Goal: Task Accomplishment & Management: Use online tool/utility

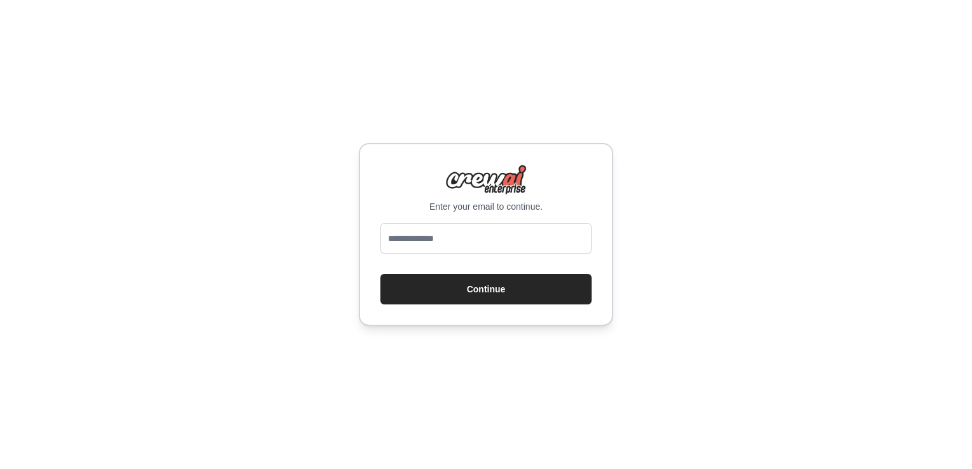
type input "**********"
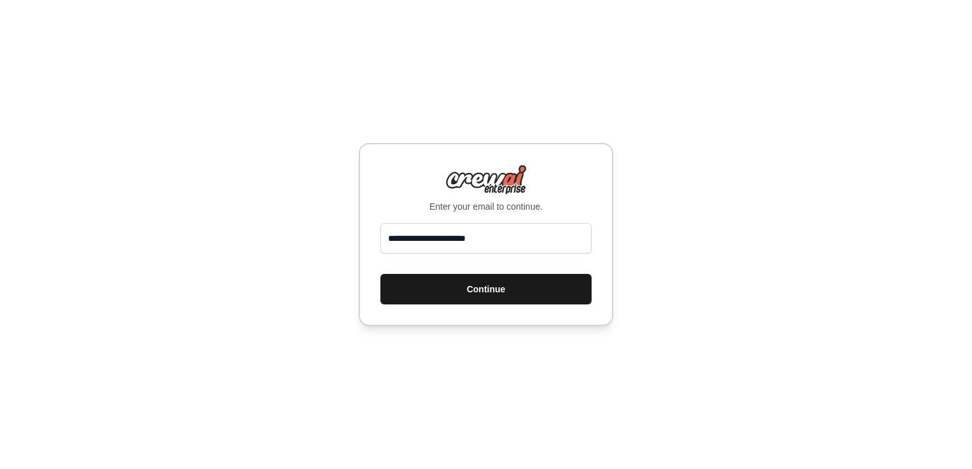
click at [489, 300] on button "Continue" at bounding box center [485, 289] width 211 height 31
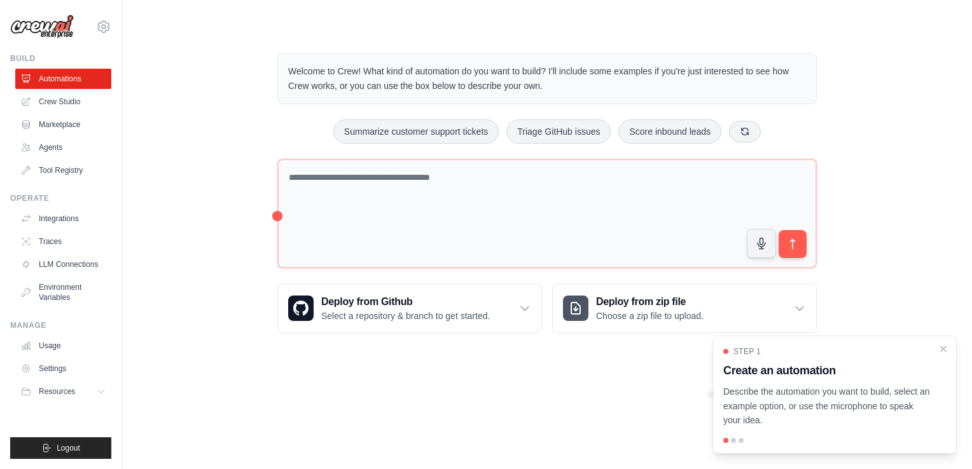
click at [73, 89] on ul "Automations Crew Studio Marketplace Agents Tool Registry" at bounding box center [63, 125] width 96 height 112
click at [71, 112] on ul "Automations Crew Studio Marketplace Agents Tool Registry" at bounding box center [63, 125] width 96 height 112
click at [72, 101] on link "Crew Studio" at bounding box center [65, 102] width 96 height 20
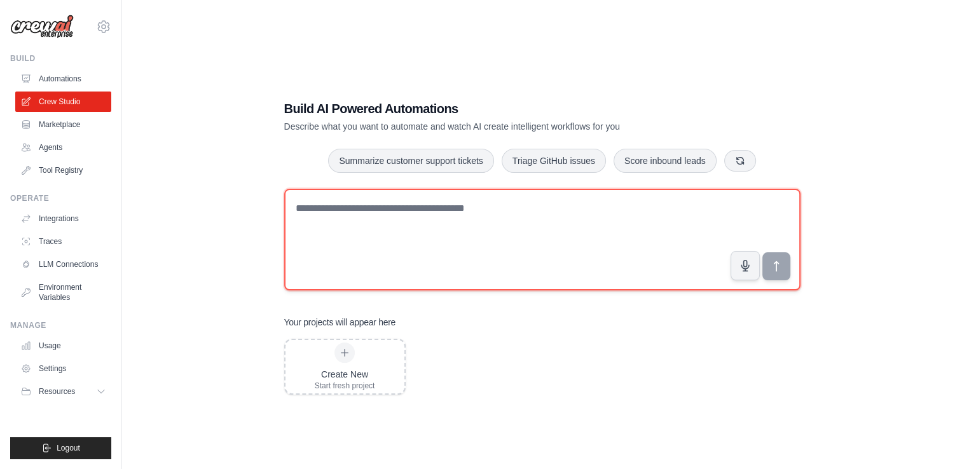
click at [517, 218] on textarea at bounding box center [542, 240] width 517 height 102
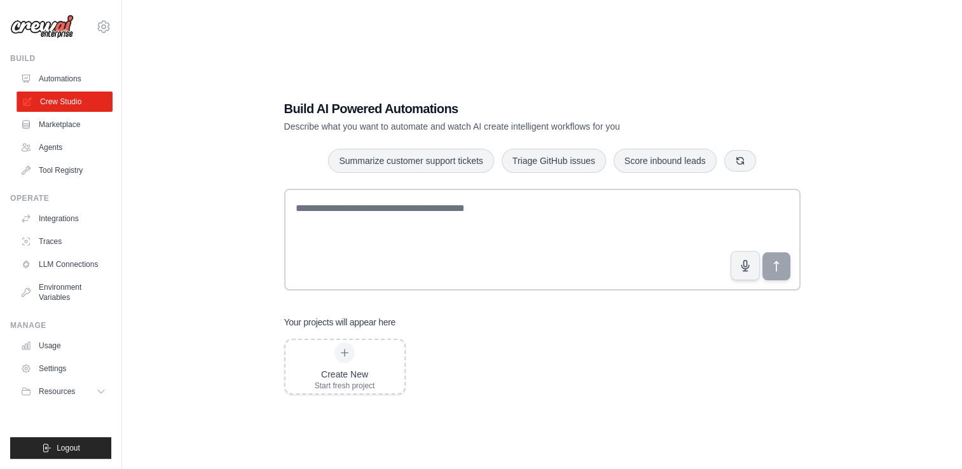
click at [75, 105] on link "Crew Studio" at bounding box center [65, 102] width 96 height 20
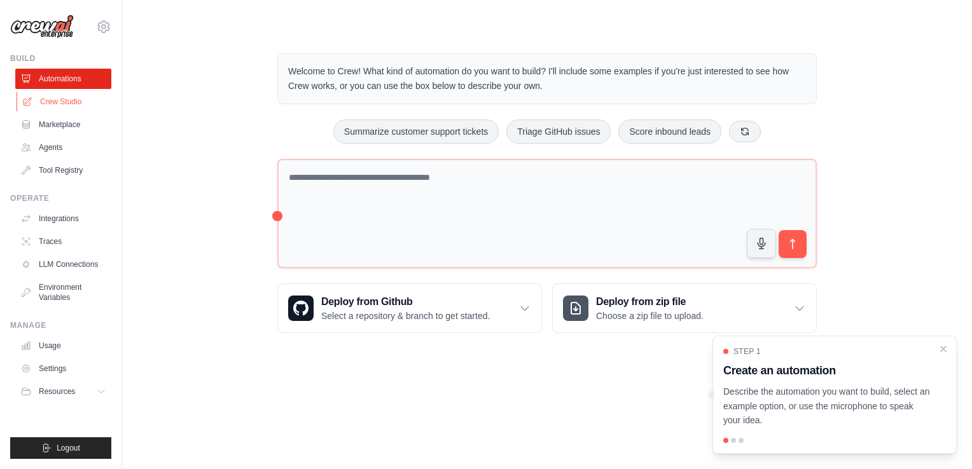
click at [73, 108] on link "Crew Studio" at bounding box center [65, 102] width 96 height 20
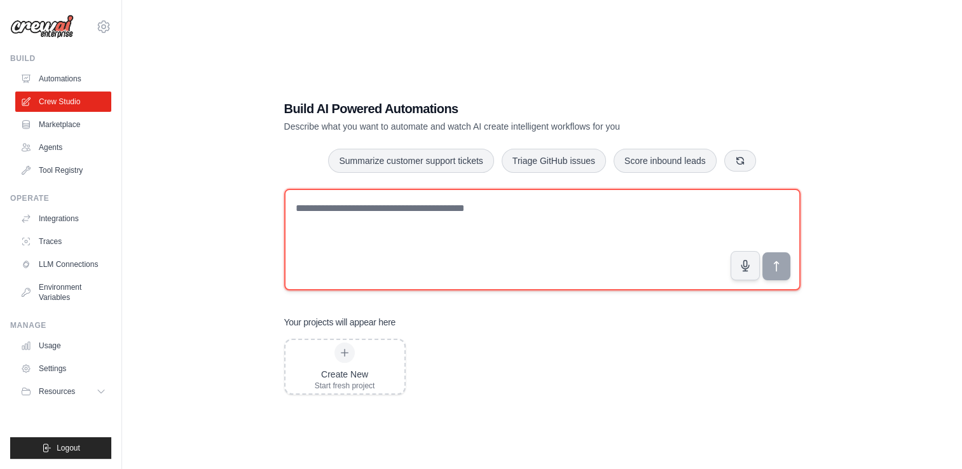
click at [448, 202] on textarea at bounding box center [542, 240] width 517 height 102
click at [429, 245] on textarea at bounding box center [542, 240] width 517 height 102
paste textarea "**********"
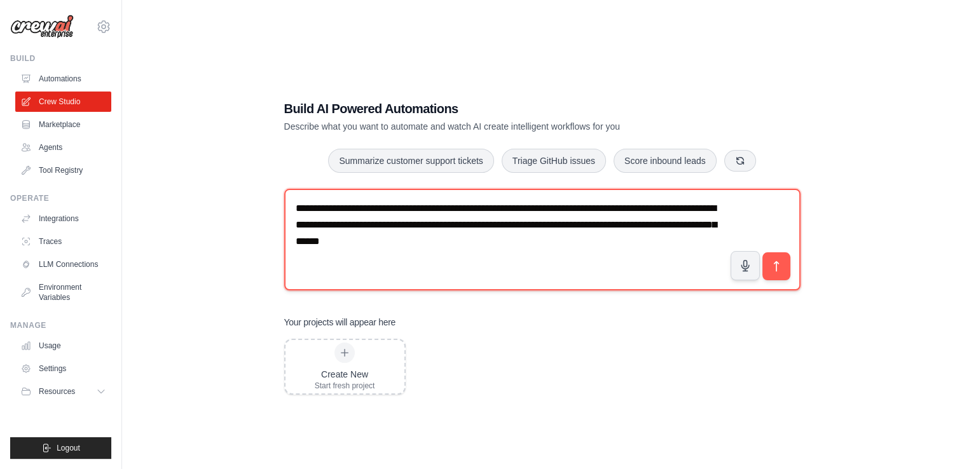
click at [293, 208] on textarea "**********" at bounding box center [542, 240] width 517 height 102
click at [532, 260] on textarea "**********" at bounding box center [542, 240] width 517 height 102
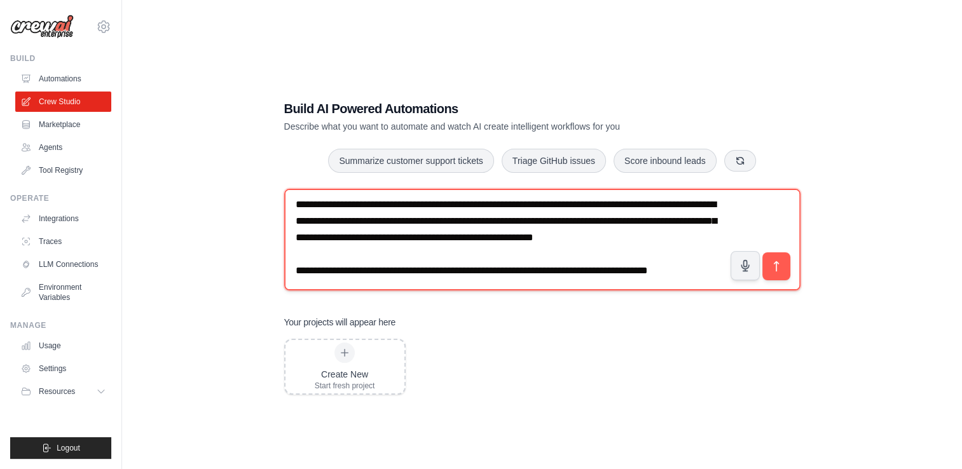
scroll to position [24, 0]
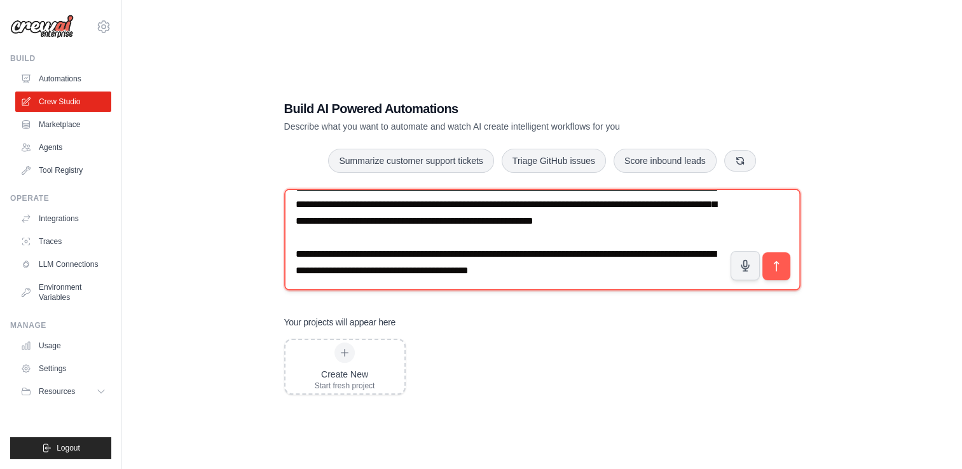
click at [594, 268] on textarea "**********" at bounding box center [542, 240] width 517 height 102
click at [639, 269] on textarea "**********" at bounding box center [542, 240] width 517 height 102
click at [385, 286] on textarea "**********" at bounding box center [542, 240] width 517 height 102
click at [414, 284] on textarea "**********" at bounding box center [542, 240] width 517 height 102
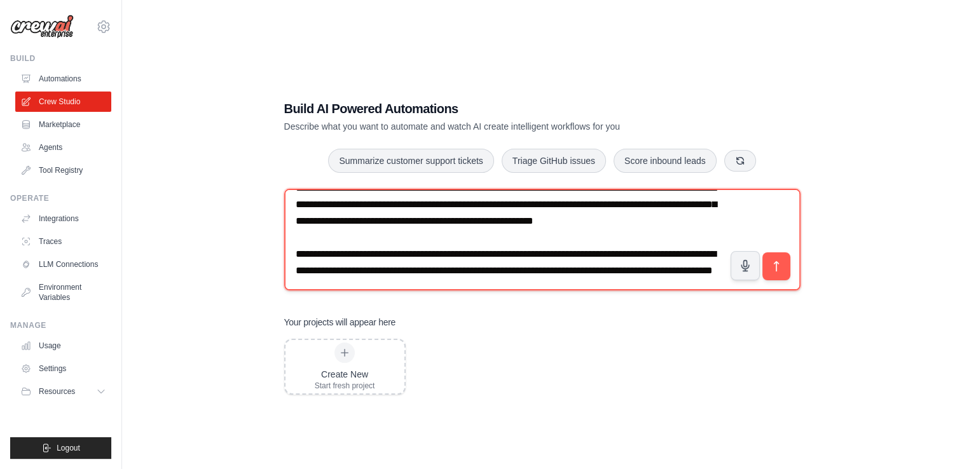
drag, startPoint x: 639, startPoint y: 239, endPoint x: 506, endPoint y: 232, distance: 132.5
click at [506, 232] on textarea "**********" at bounding box center [542, 240] width 517 height 102
drag, startPoint x: 544, startPoint y: 236, endPoint x: 569, endPoint y: 295, distance: 63.6
click at [569, 295] on div "**********" at bounding box center [542, 242] width 517 height 107
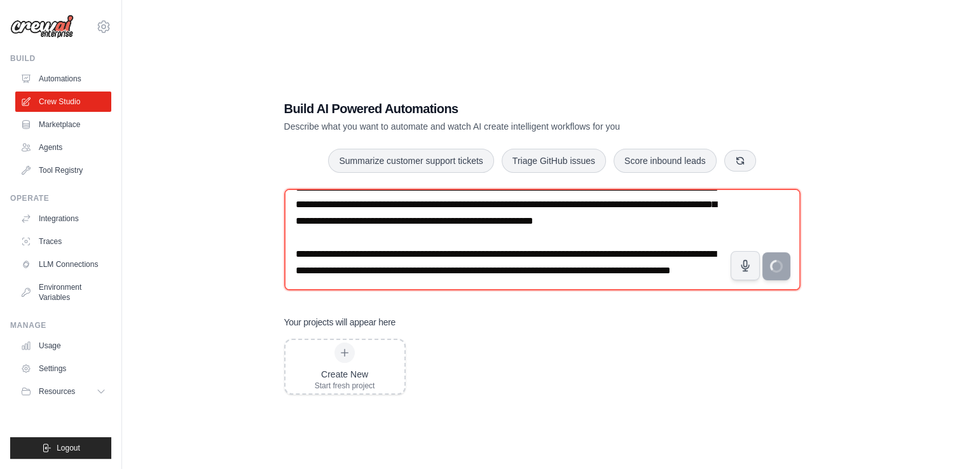
type textarea "**********"
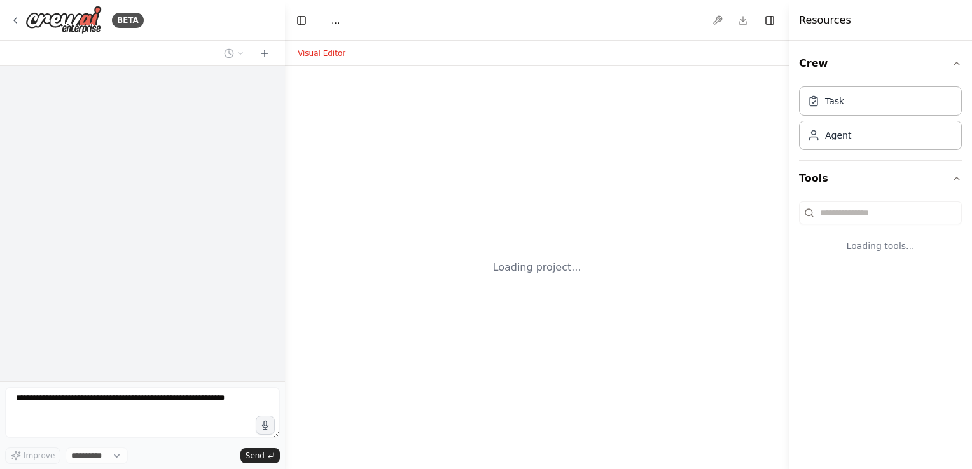
select select "****"
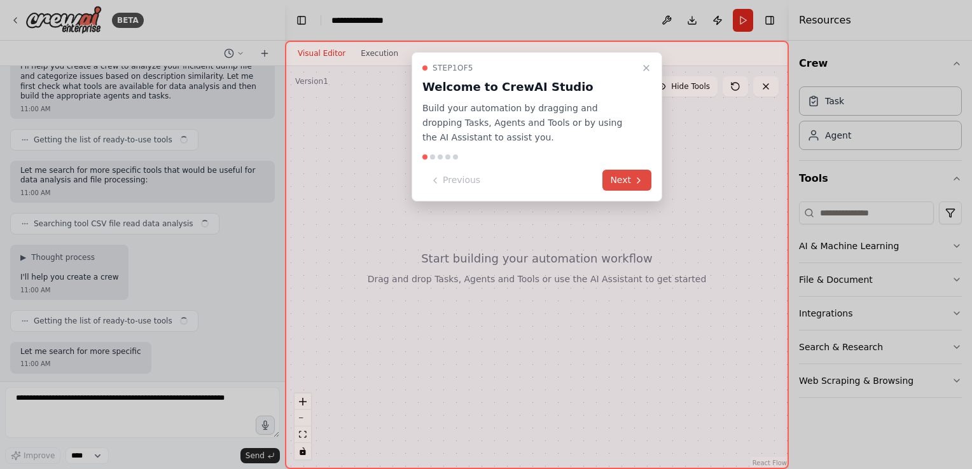
click at [634, 176] on icon at bounding box center [639, 181] width 10 height 10
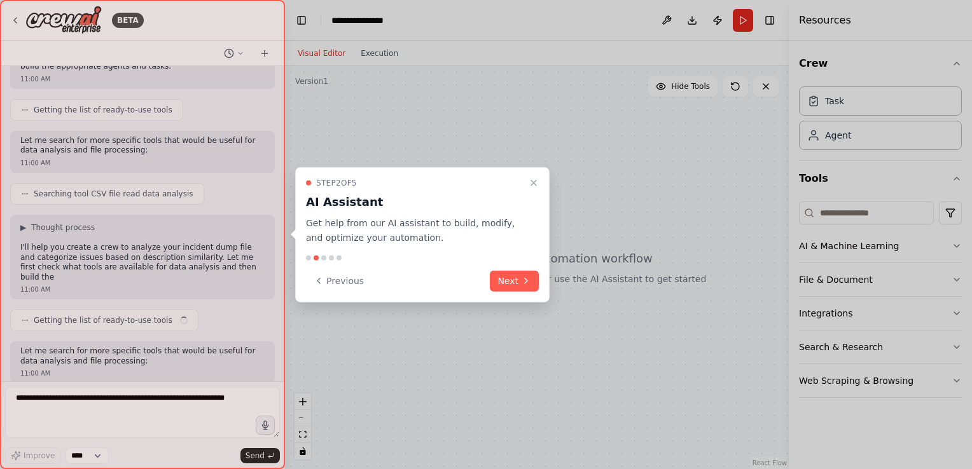
scroll to position [206, 0]
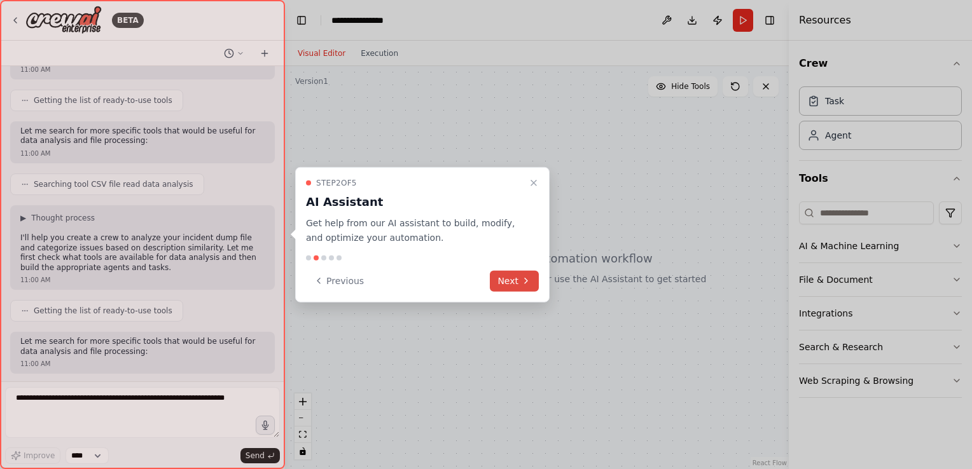
click at [519, 284] on button "Next" at bounding box center [514, 280] width 49 height 21
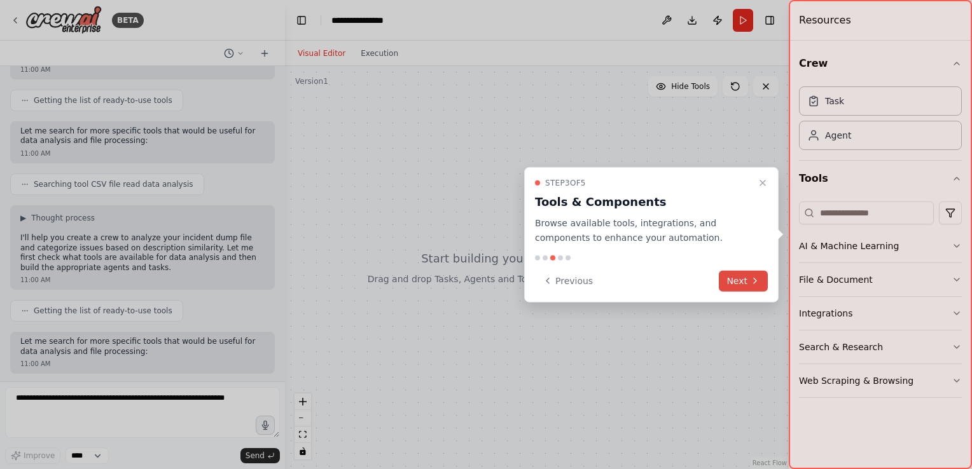
scroll to position [271, 0]
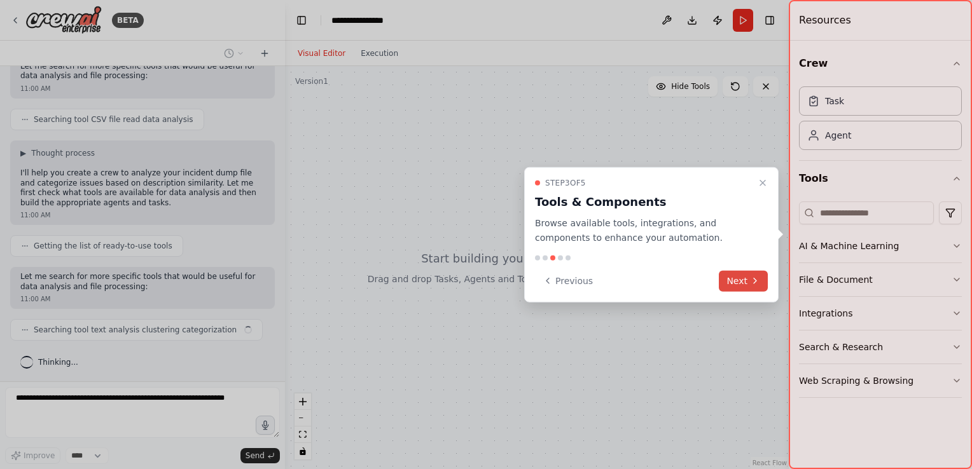
click at [725, 281] on button "Next" at bounding box center [743, 280] width 49 height 21
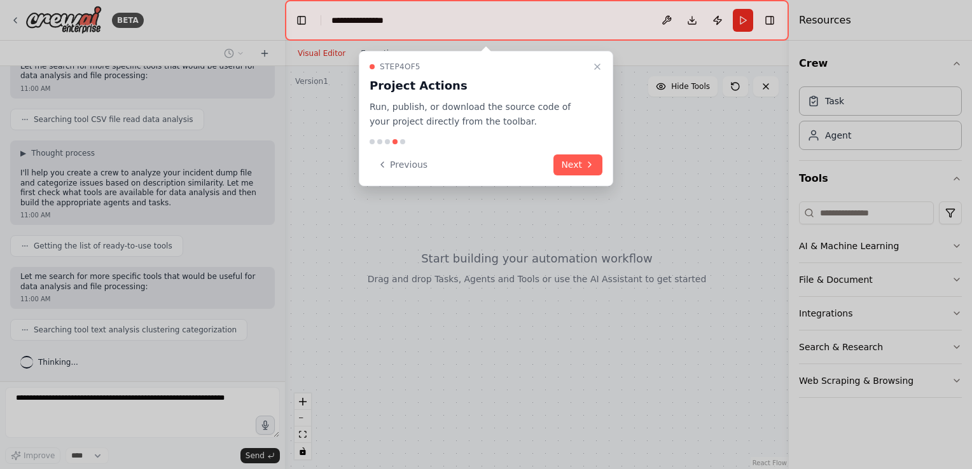
click at [581, 153] on div "Step 4 of 5 Project Actions Run, publish, or download the source code of your p…" at bounding box center [486, 118] width 254 height 135
click at [581, 160] on button "Next" at bounding box center [577, 165] width 49 height 21
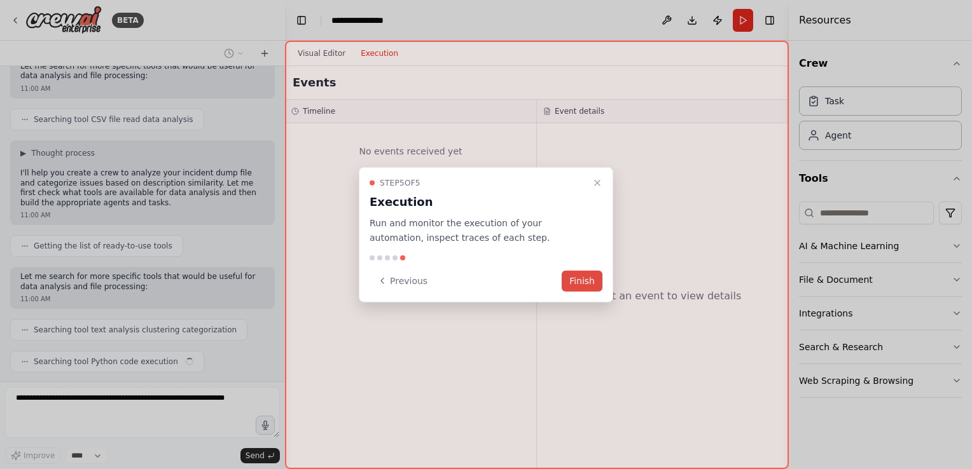
scroll to position [303, 0]
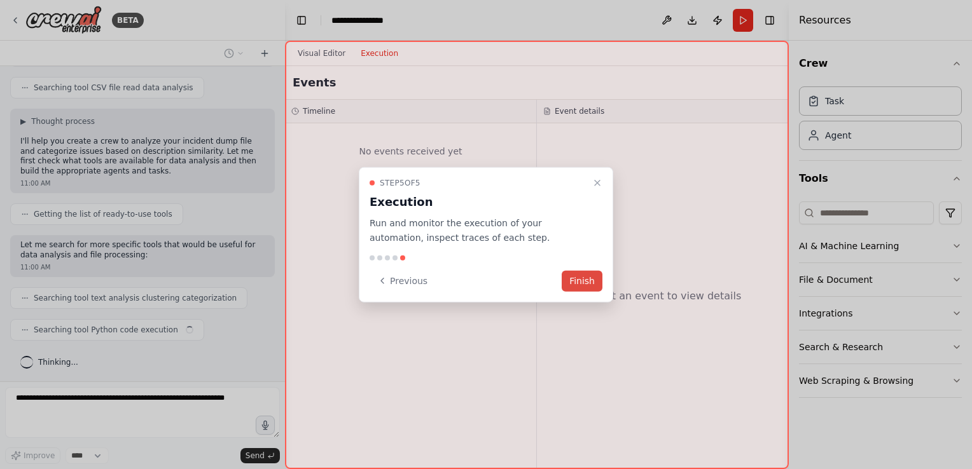
click at [589, 279] on button "Finish" at bounding box center [582, 280] width 41 height 21
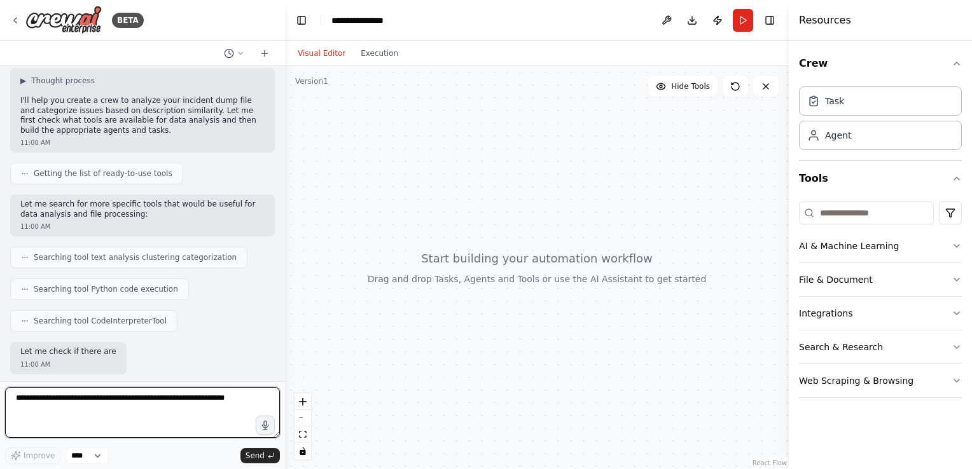
scroll to position [354, 0]
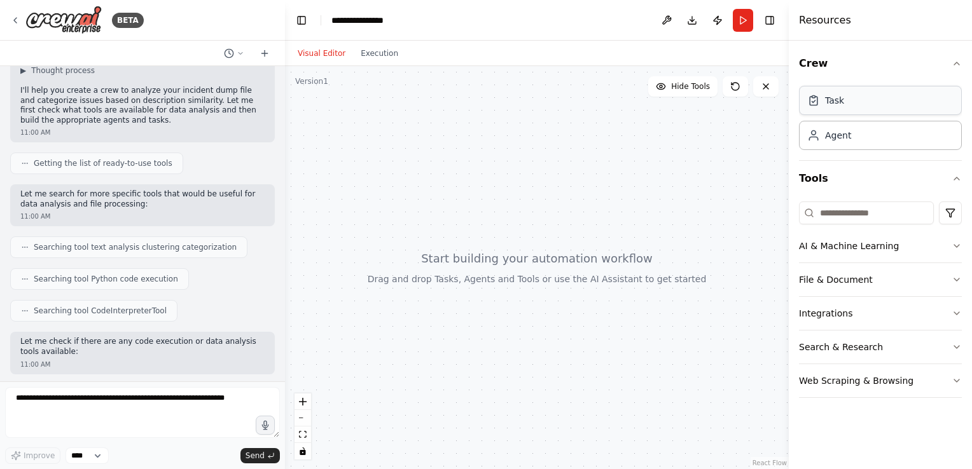
click at [849, 106] on div "Task" at bounding box center [880, 100] width 163 height 29
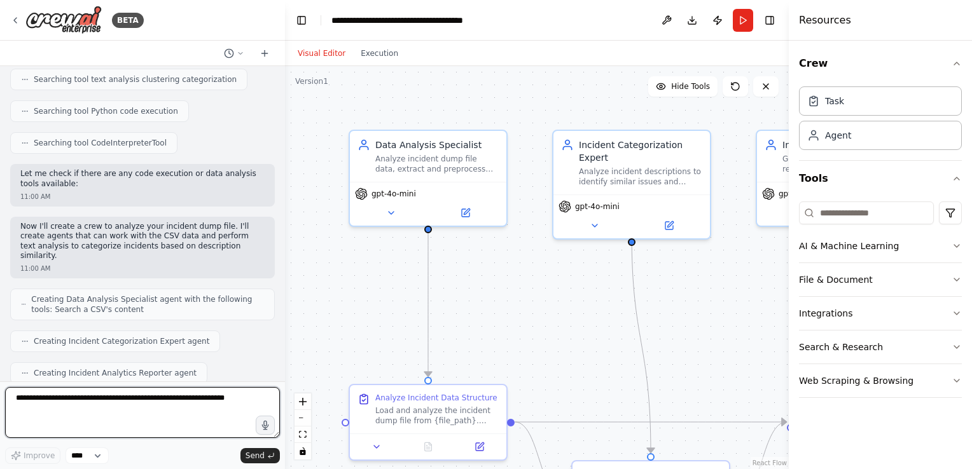
scroll to position [1400, 0]
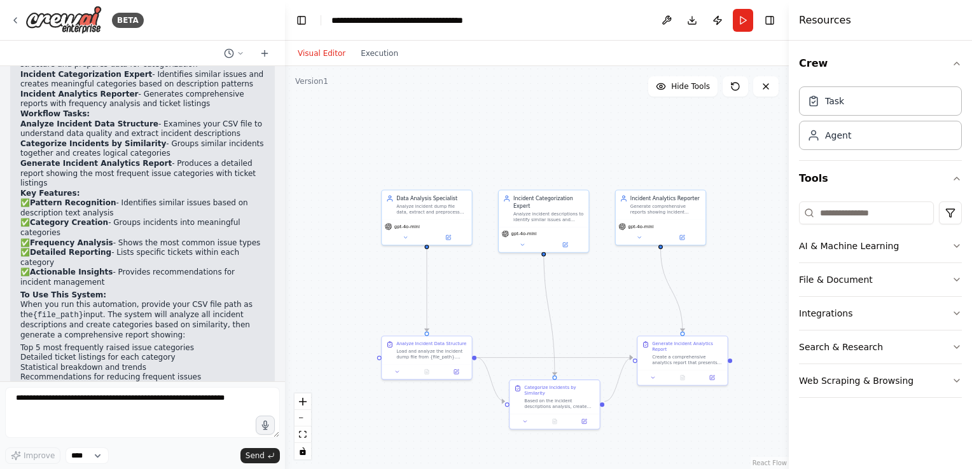
drag, startPoint x: 700, startPoint y: 322, endPoint x: 636, endPoint y: 303, distance: 66.2
click at [636, 303] on div ".deletable-edge-delete-btn { width: 20px; height: 20px; border: 0px solid #ffff…" at bounding box center [537, 267] width 504 height 403
click at [876, 102] on div "Task" at bounding box center [880, 100] width 163 height 29
click at [863, 139] on div "Agent" at bounding box center [880, 134] width 163 height 29
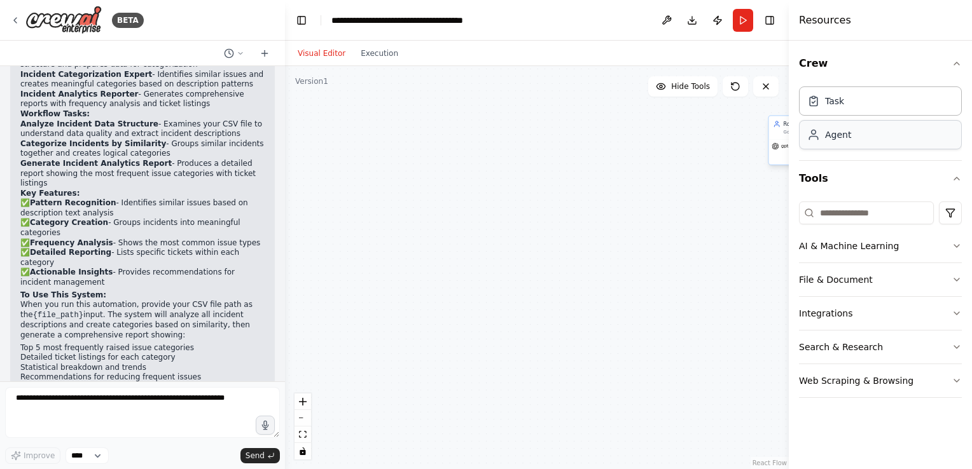
drag, startPoint x: 744, startPoint y: 164, endPoint x: 842, endPoint y: 136, distance: 101.9
click at [697, 179] on div ".deletable-edge-delete-btn { width: 20px; height: 20px; border: 0px solid #ffff…" at bounding box center [537, 267] width 504 height 403
drag, startPoint x: 784, startPoint y: 135, endPoint x: 643, endPoint y: 140, distance: 141.3
click at [643, 140] on div "BETA I have an incident dump file with the folloiwng columns ,Number Caller Rep…" at bounding box center [486, 234] width 972 height 469
click at [786, 136] on button "Toggle Sidebar" at bounding box center [789, 234] width 10 height 469
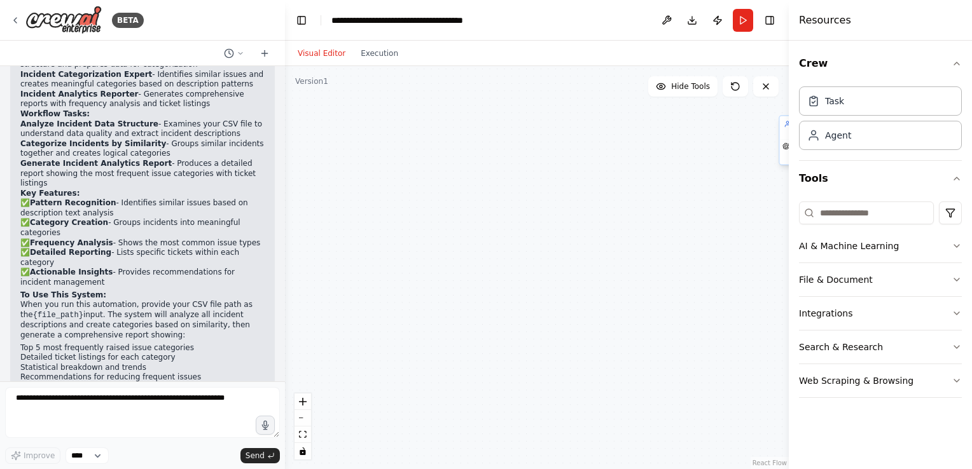
drag, startPoint x: 784, startPoint y: 126, endPoint x: 641, endPoint y: 162, distance: 147.7
click at [641, 162] on div "BETA I have an incident dump file with the folloiwng columns ,Number Caller Rep…" at bounding box center [486, 234] width 972 height 469
drag, startPoint x: 784, startPoint y: 138, endPoint x: 784, endPoint y: 104, distance: 33.7
click at [784, 108] on button "Toggle Sidebar" at bounding box center [789, 234] width 10 height 469
click at [957, 63] on icon "button" at bounding box center [956, 63] width 5 height 3
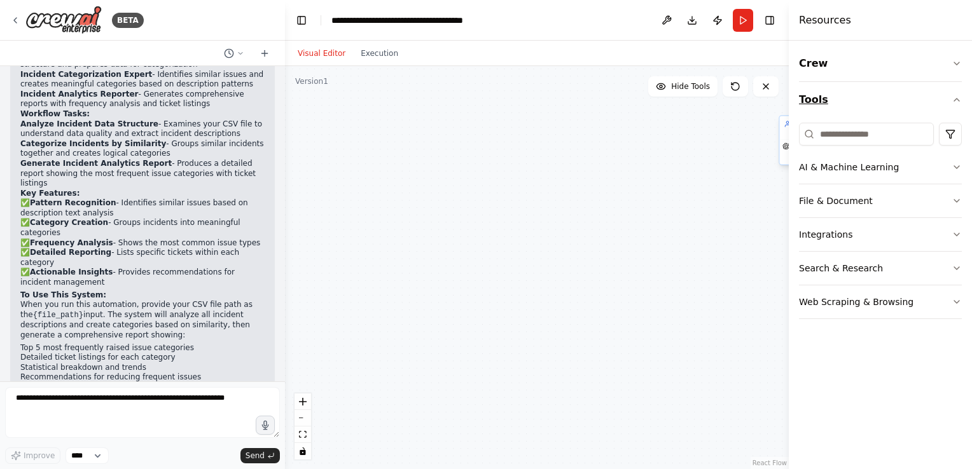
click at [957, 99] on icon "button" at bounding box center [956, 100] width 5 height 3
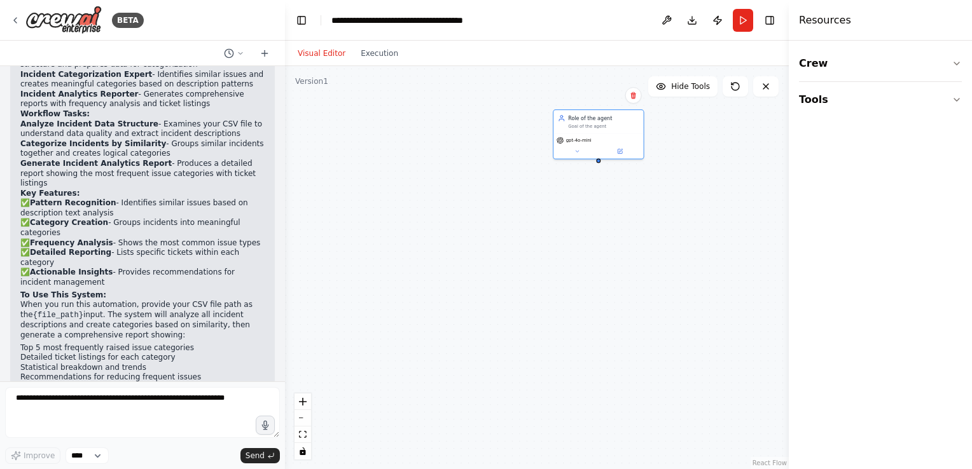
drag, startPoint x: 782, startPoint y: 137, endPoint x: 549, endPoint y: 134, distance: 233.5
click at [553, 134] on div "Role of the agent Goal of the agent gpt-4o-mini" at bounding box center [599, 134] width 92 height 50
click at [626, 95] on icon at bounding box center [625, 95] width 5 height 7
click at [588, 93] on button "Confirm" at bounding box center [589, 95] width 45 height 15
click at [595, 234] on div ".deletable-edge-delete-btn { width: 20px; height: 20px; border: 0px solid #ffff…" at bounding box center [537, 267] width 504 height 403
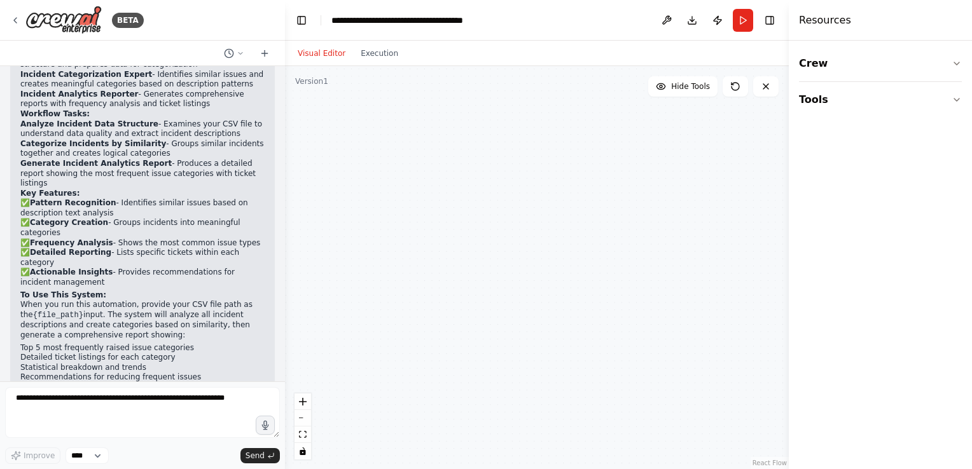
click at [216, 300] on p "When you run this automation, provide your CSV file path as the {file_path} inp…" at bounding box center [142, 320] width 244 height 40
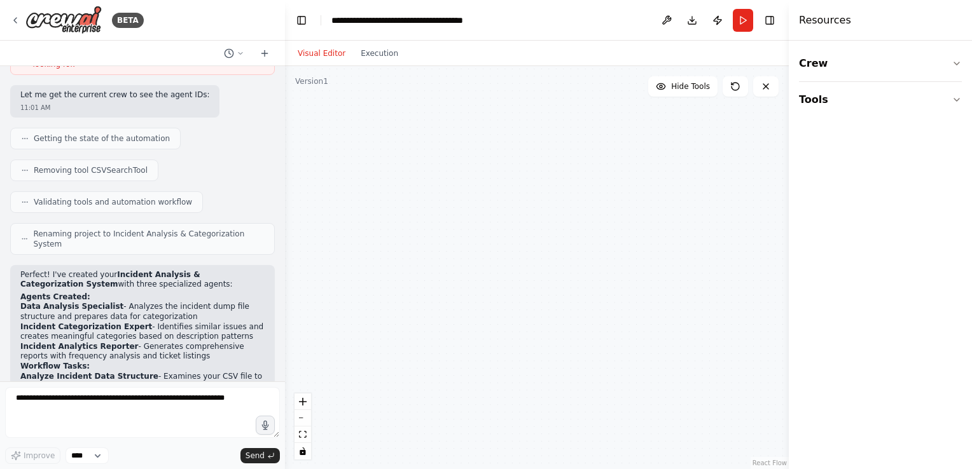
scroll to position [1145, 0]
click at [153, 304] on li "Data Analysis Specialist - Analyzes the incident dump file structure and prepar…" at bounding box center [142, 314] width 244 height 20
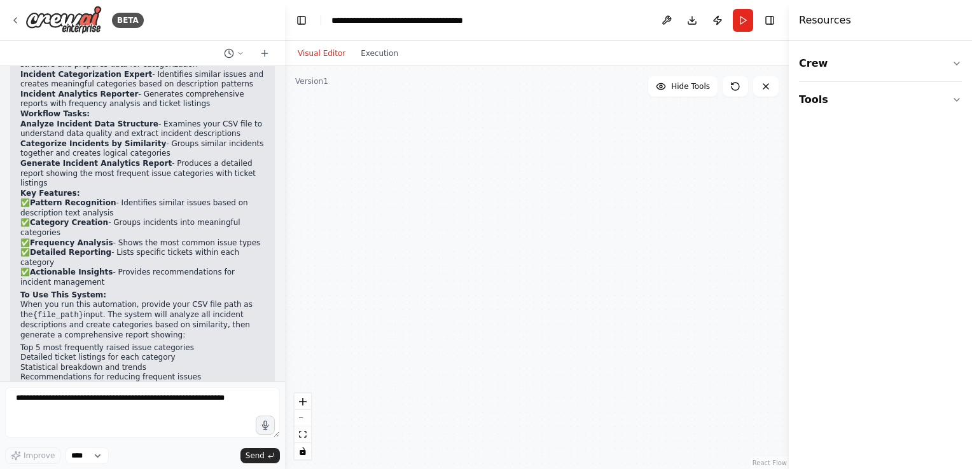
scroll to position [1400, 0]
click at [959, 98] on icon "button" at bounding box center [957, 100] width 10 height 10
click at [960, 67] on icon "button" at bounding box center [957, 64] width 10 height 10
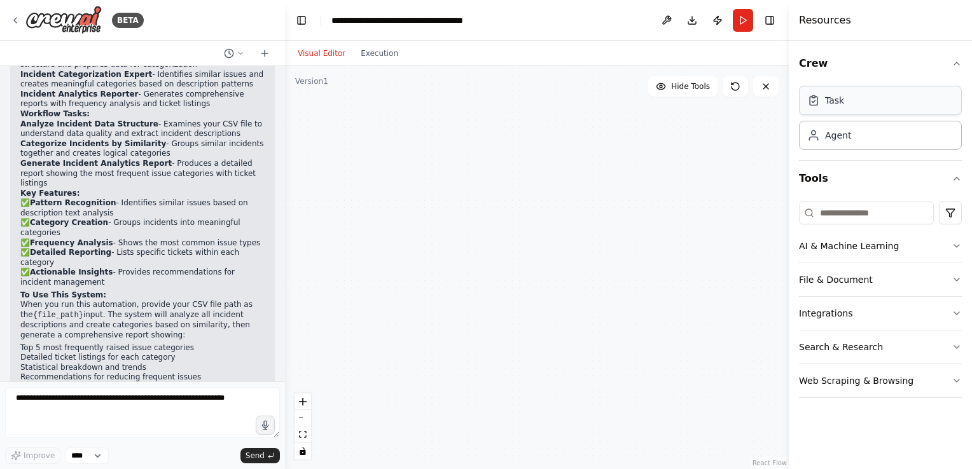
click at [878, 106] on div "Task" at bounding box center [880, 100] width 163 height 29
click at [872, 147] on div "Agent" at bounding box center [880, 134] width 163 height 29
click at [683, 90] on span "Hide Tools" at bounding box center [690, 86] width 39 height 10
click at [683, 90] on span "Show Tools" at bounding box center [689, 86] width 42 height 10
click at [307, 419] on div "React Flow controls" at bounding box center [303, 427] width 17 height 66
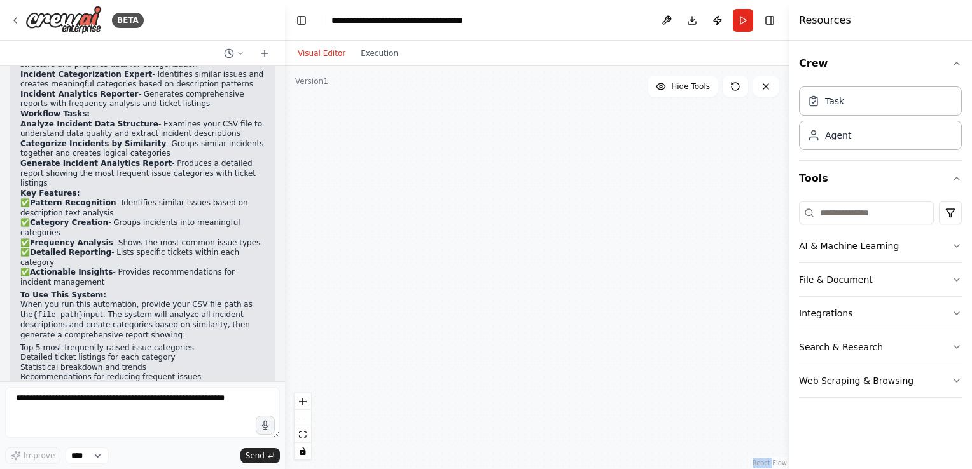
click at [307, 419] on div "React Flow controls" at bounding box center [303, 427] width 17 height 66
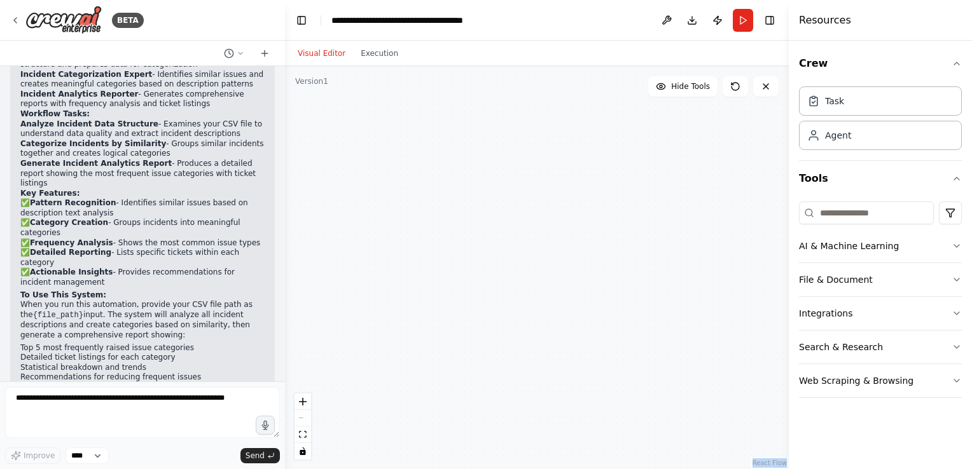
drag, startPoint x: 307, startPoint y: 419, endPoint x: 512, endPoint y: 268, distance: 254.5
click at [506, 270] on div ".deletable-edge-delete-btn { width: 20px; height: 20px; border: 0px solid #ffff…" at bounding box center [537, 267] width 504 height 403
drag, startPoint x: 609, startPoint y: 254, endPoint x: 453, endPoint y: 160, distance: 181.8
click at [455, 169] on div ".deletable-edge-delete-btn { width: 20px; height: 20px; border: 0px solid #ffff…" at bounding box center [537, 267] width 504 height 403
drag, startPoint x: 523, startPoint y: 202, endPoint x: 581, endPoint y: 251, distance: 75.4
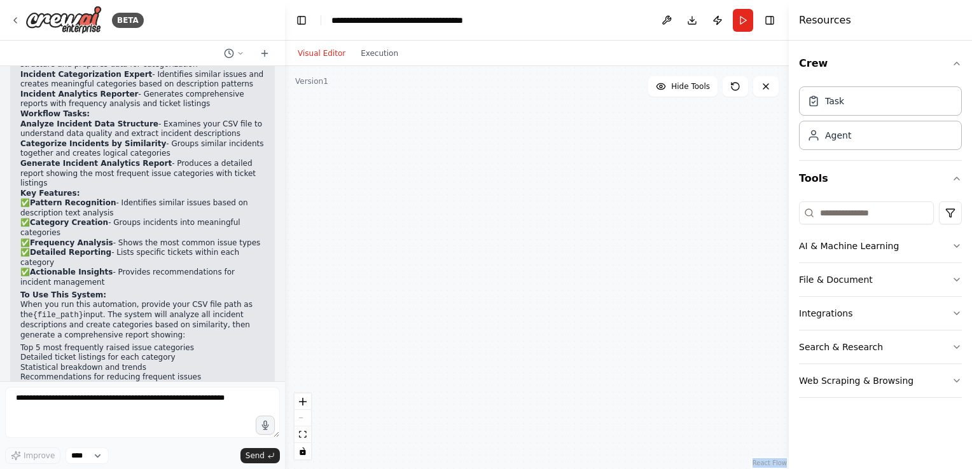
click at [581, 251] on div ".deletable-edge-delete-btn { width: 20px; height: 20px; border: 0px solid #ffff…" at bounding box center [537, 267] width 504 height 403
click at [740, 24] on button "Run" at bounding box center [743, 20] width 20 height 23
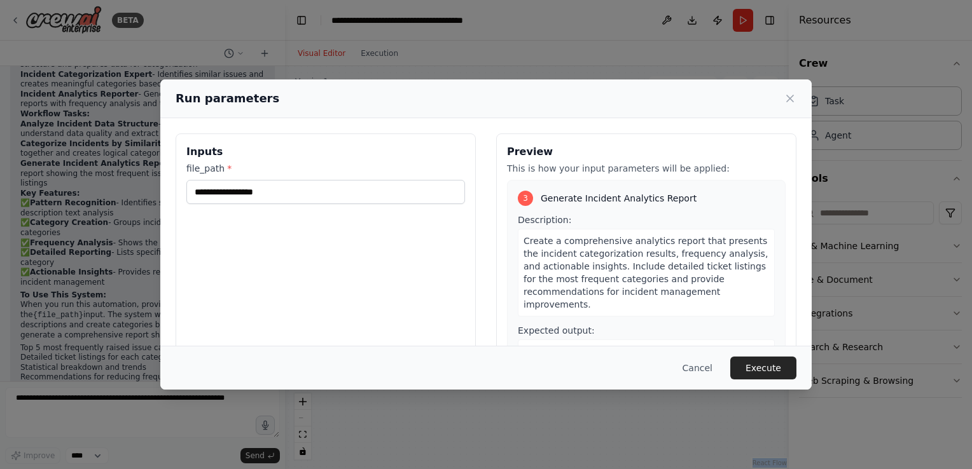
scroll to position [574, 0]
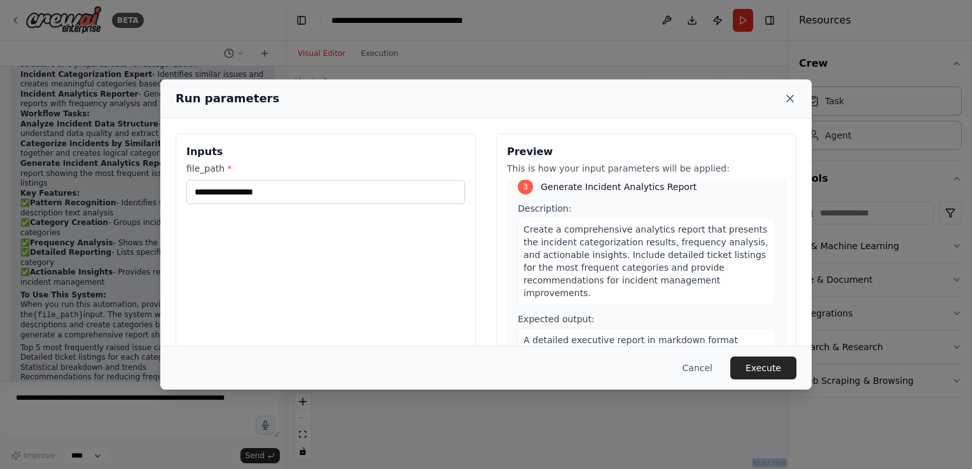
click at [790, 98] on icon at bounding box center [790, 98] width 6 height 6
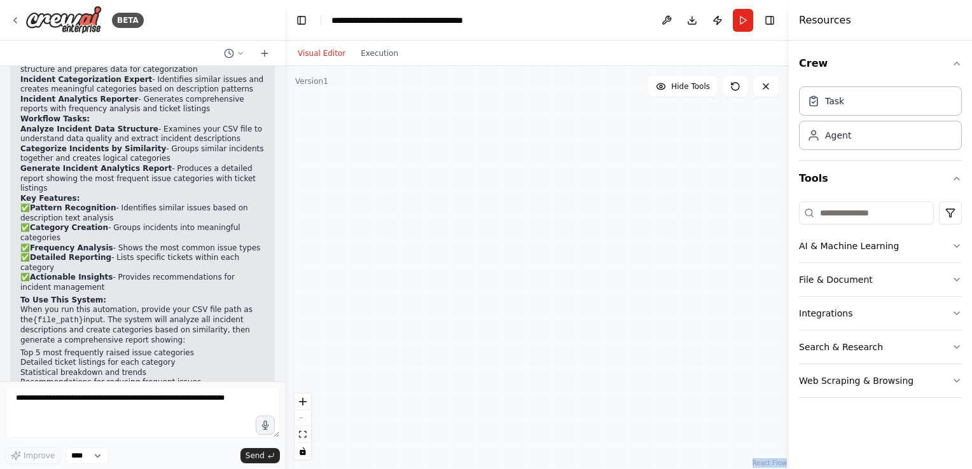
scroll to position [1400, 0]
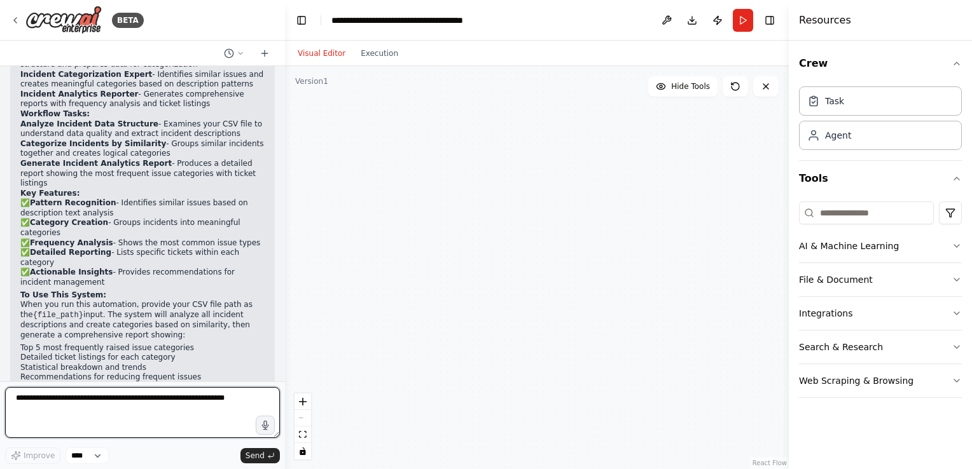
click at [110, 398] on textarea at bounding box center [142, 412] width 275 height 51
click at [893, 143] on div "Agent" at bounding box center [880, 134] width 163 height 29
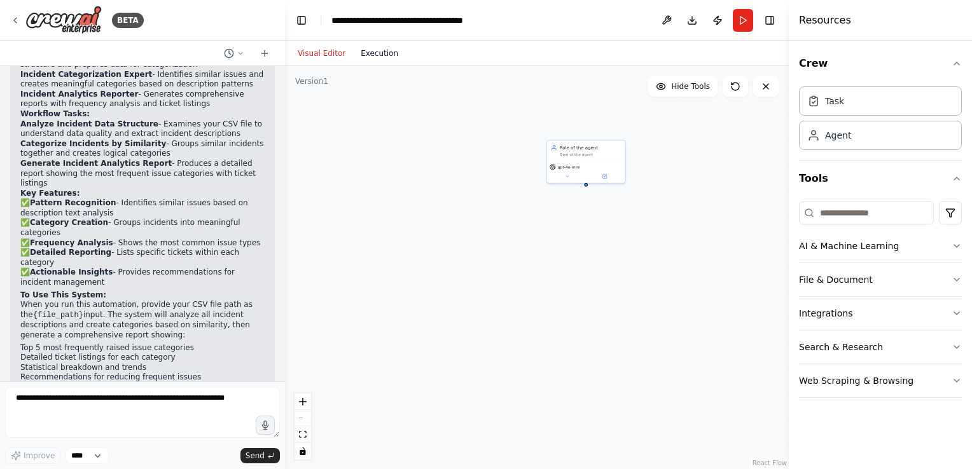
click at [376, 57] on button "Execution" at bounding box center [379, 53] width 53 height 15
click at [323, 53] on button "Visual Editor" at bounding box center [321, 53] width 63 height 15
click at [694, 17] on button "Download" at bounding box center [692, 20] width 20 height 23
click at [764, 18] on button "Toggle Right Sidebar" at bounding box center [770, 20] width 18 height 18
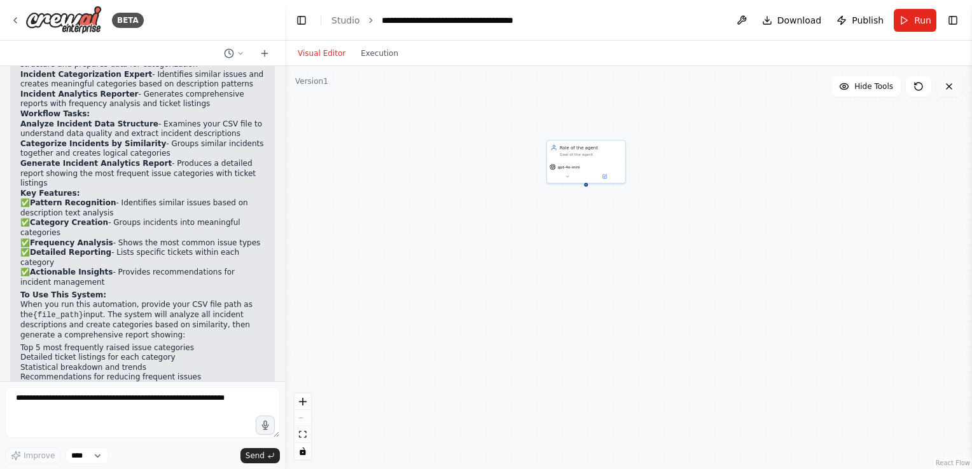
click at [945, 91] on icon at bounding box center [949, 86] width 10 height 10
click at [588, 169] on div "gpt-4o-mini" at bounding box center [586, 171] width 78 height 22
click at [616, 123] on icon at bounding box center [615, 126] width 8 height 8
click at [580, 129] on button "Confirm" at bounding box center [578, 125] width 45 height 15
click at [779, 20] on button "Download" at bounding box center [792, 20] width 70 height 23
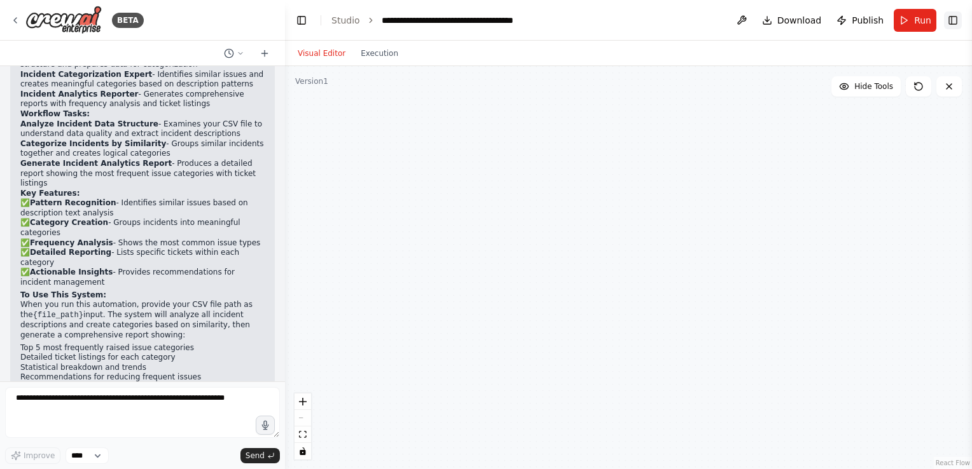
click at [957, 24] on button "Toggle Right Sidebar" at bounding box center [953, 20] width 18 height 18
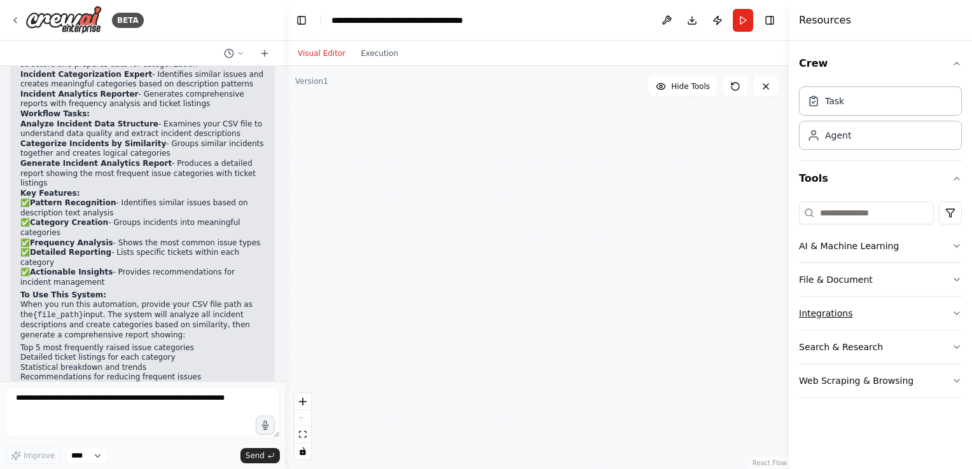
click at [943, 323] on button "Integrations" at bounding box center [880, 313] width 163 height 33
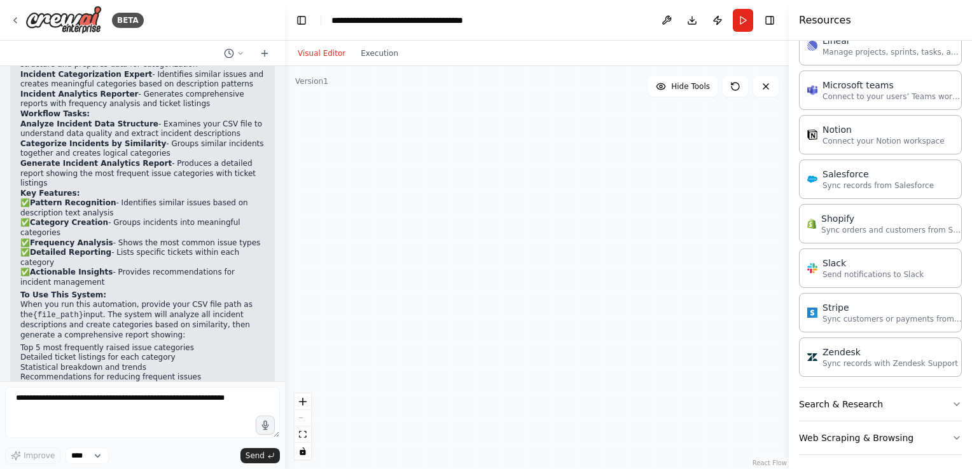
scroll to position [774, 0]
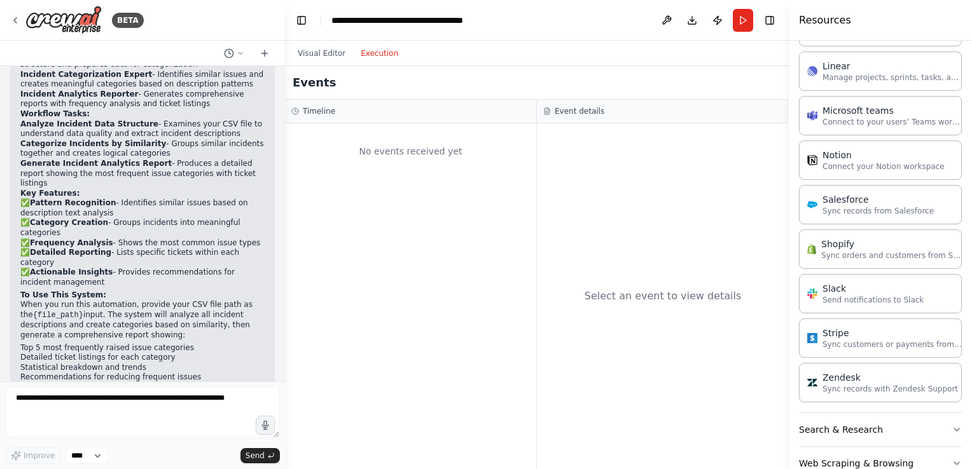
click at [358, 50] on button "Execution" at bounding box center [379, 53] width 53 height 15
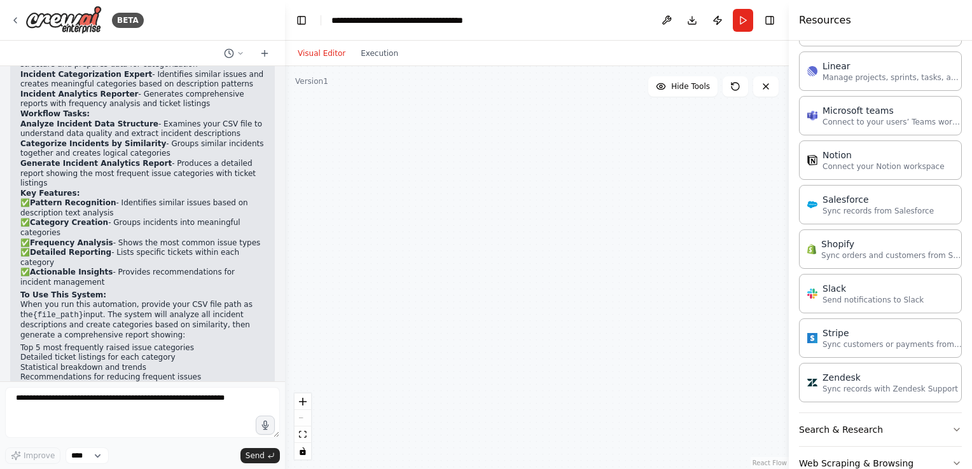
click at [342, 48] on button "Visual Editor" at bounding box center [321, 53] width 63 height 15
click at [146, 406] on textarea at bounding box center [142, 412] width 275 height 51
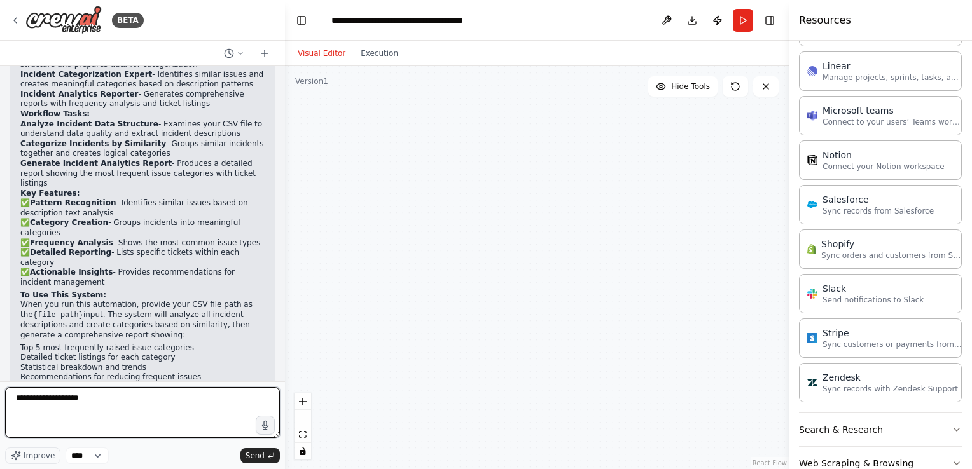
type textarea "**********"
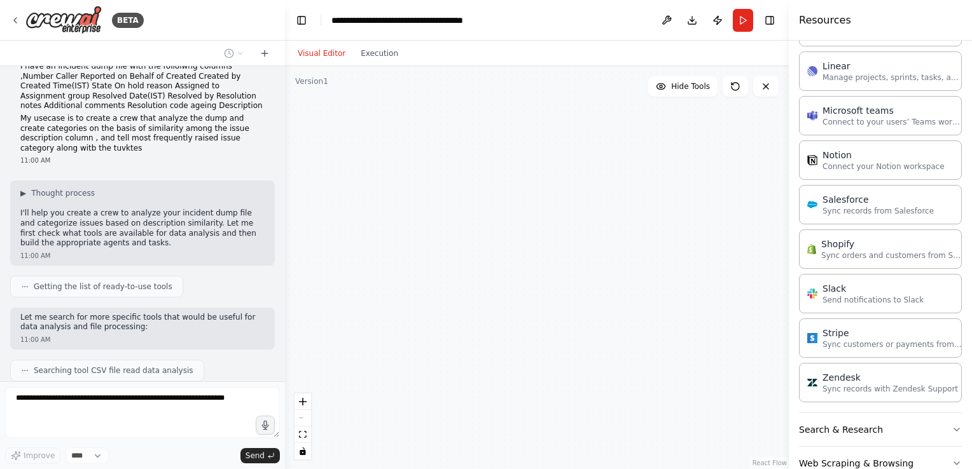
scroll to position [0, 0]
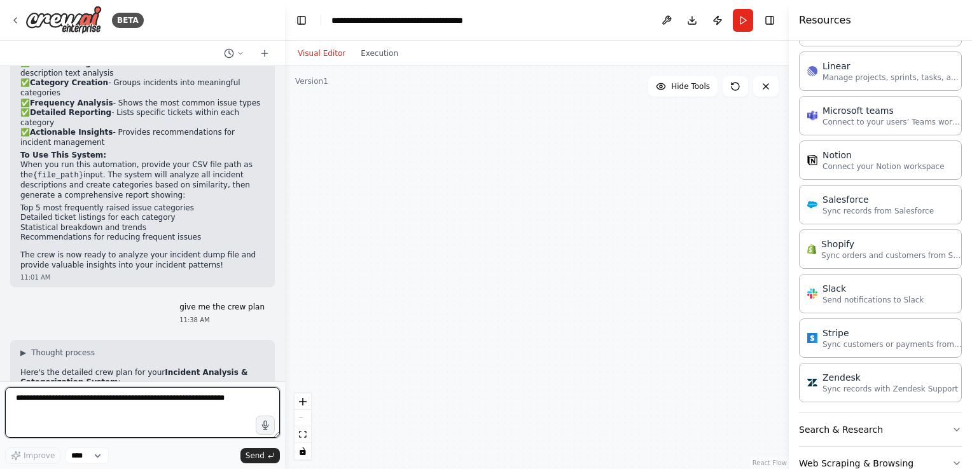
drag, startPoint x: 51, startPoint y: 167, endPoint x: 5, endPoint y: 83, distance: 95.7
click at [5, 83] on div "I have an incident dump file with the folloiwng columns ,Number Caller Reported…" at bounding box center [142, 224] width 285 height 316
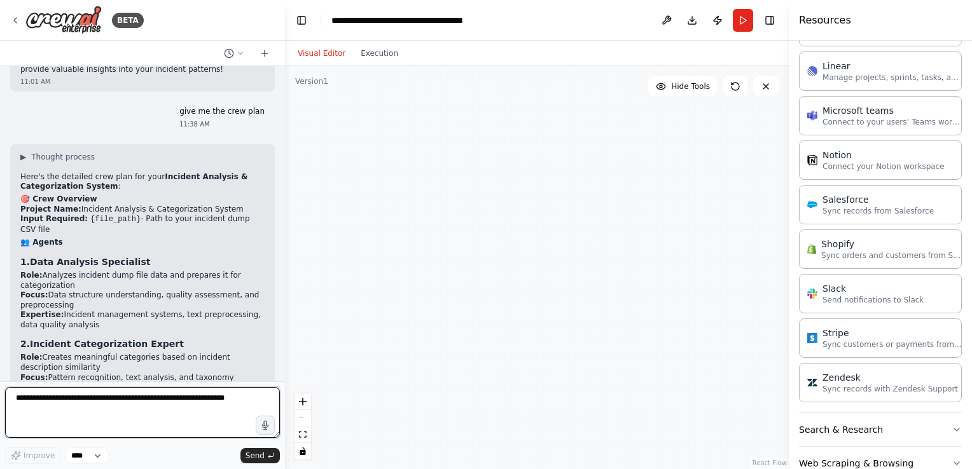
scroll to position [1740, 0]
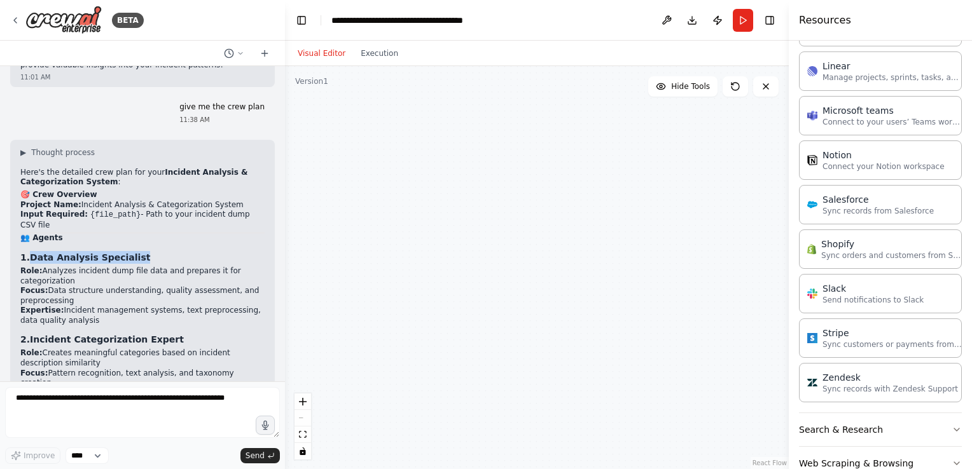
drag, startPoint x: 29, startPoint y: 194, endPoint x: 142, endPoint y: 188, distance: 114.0
click at [142, 251] on h3 "1. Data Analysis Specialist" at bounding box center [142, 257] width 244 height 13
copy h3 "Data Analysis Specialist"
drag, startPoint x: 41, startPoint y: 208, endPoint x: 74, endPoint y: 217, distance: 34.3
click at [74, 267] on li "Role: Analyzes incident dump file data and prepares it for categorization" at bounding box center [142, 277] width 244 height 20
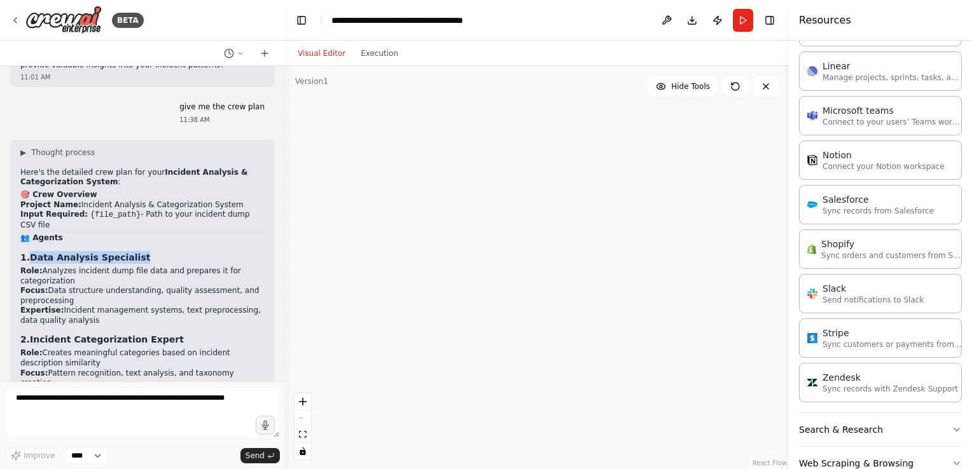
copy li "Analyzes incident dump file data and prepares it for categorization"
click at [68, 286] on li "Focus: Data structure understanding, quality assessment, and preprocessing" at bounding box center [142, 296] width 244 height 20
drag, startPoint x: 74, startPoint y: 221, endPoint x: 39, endPoint y: 207, distance: 37.1
click at [39, 267] on ul "Role: Analyzes incident dump file data and prepares it for categorization Focus…" at bounding box center [142, 297] width 244 height 60
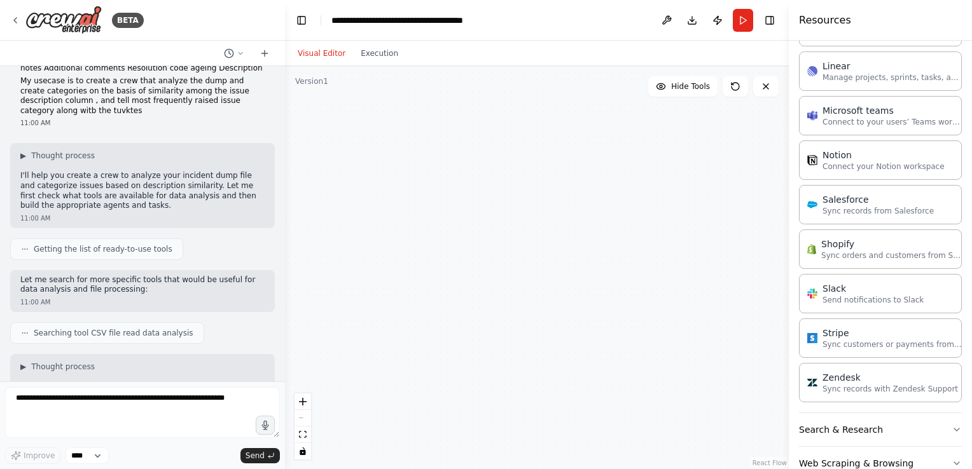
scroll to position [0, 0]
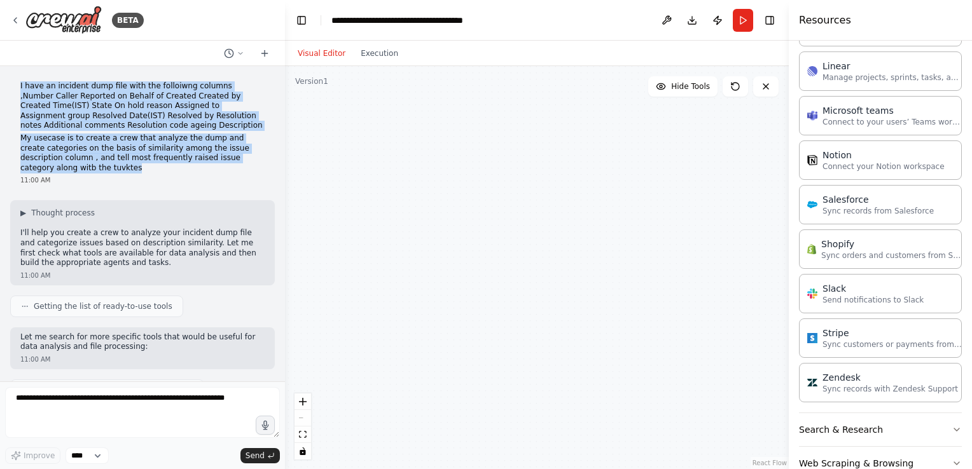
drag, startPoint x: 26, startPoint y: 158, endPoint x: 19, endPoint y: 78, distance: 81.1
click at [19, 78] on div "I have an incident dump file with the folloiwng columns ,Number Caller Reported…" at bounding box center [142, 133] width 265 height 114
copy div "I have an incident dump file with the folloiwng columns ,Number Caller Reported…"
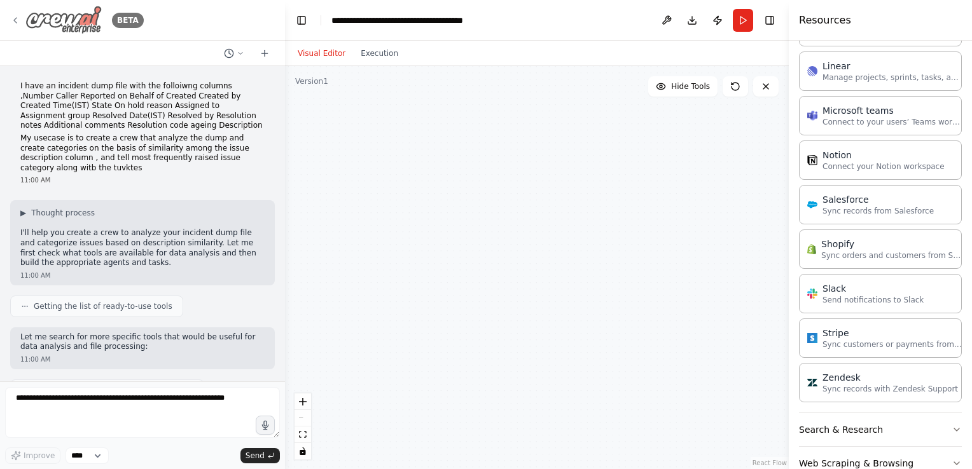
click at [10, 22] on icon at bounding box center [15, 20] width 10 height 10
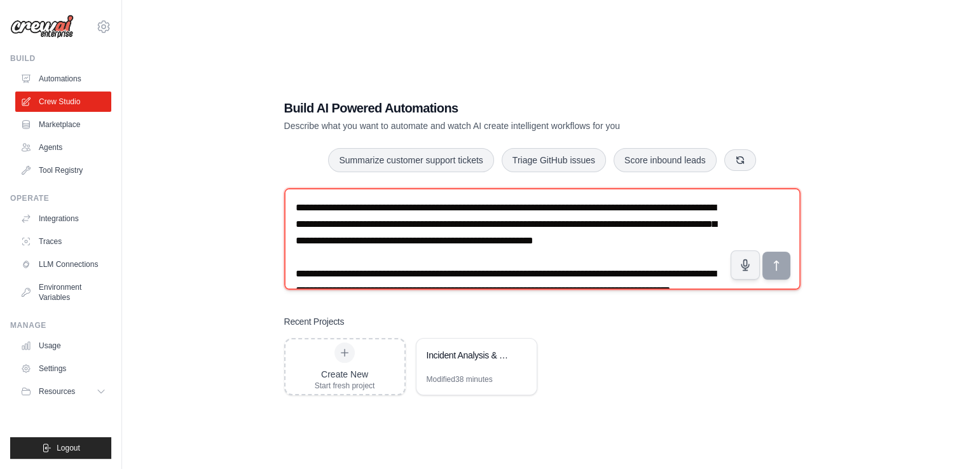
click at [511, 229] on textarea "**********" at bounding box center [542, 239] width 517 height 102
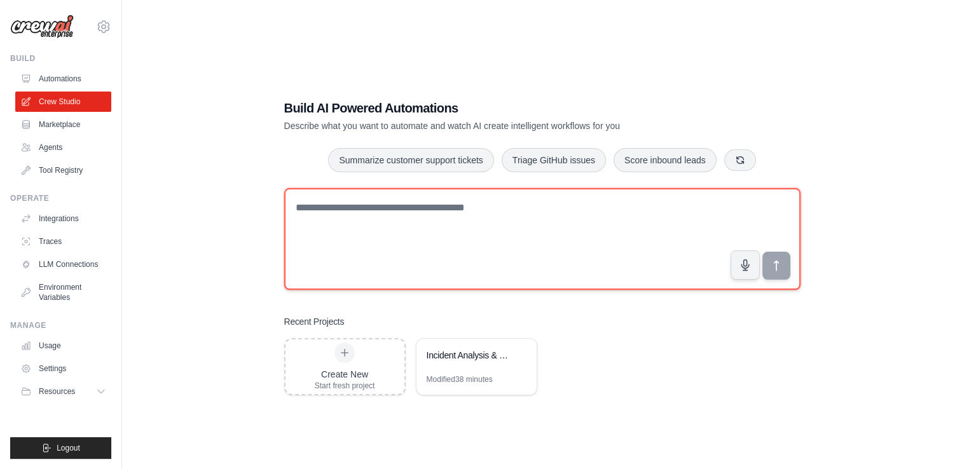
paste textarea "**********"
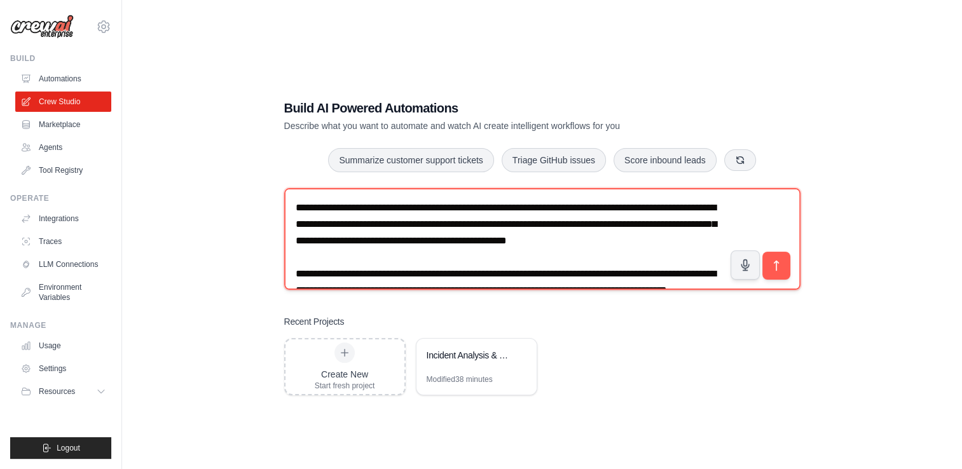
click at [360, 225] on textarea "**********" at bounding box center [542, 239] width 517 height 102
click at [443, 253] on textarea "**********" at bounding box center [542, 239] width 517 height 102
click at [344, 228] on textarea "**********" at bounding box center [542, 239] width 517 height 102
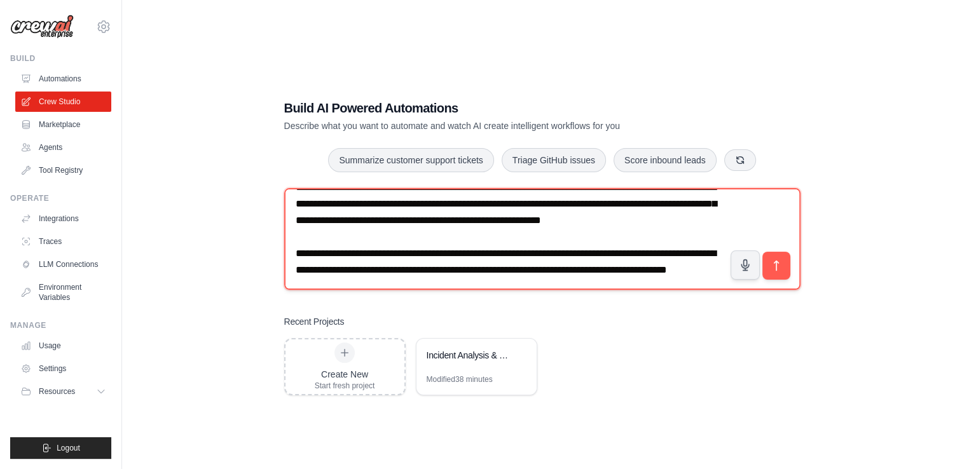
scroll to position [53, 0]
type textarea "**********"
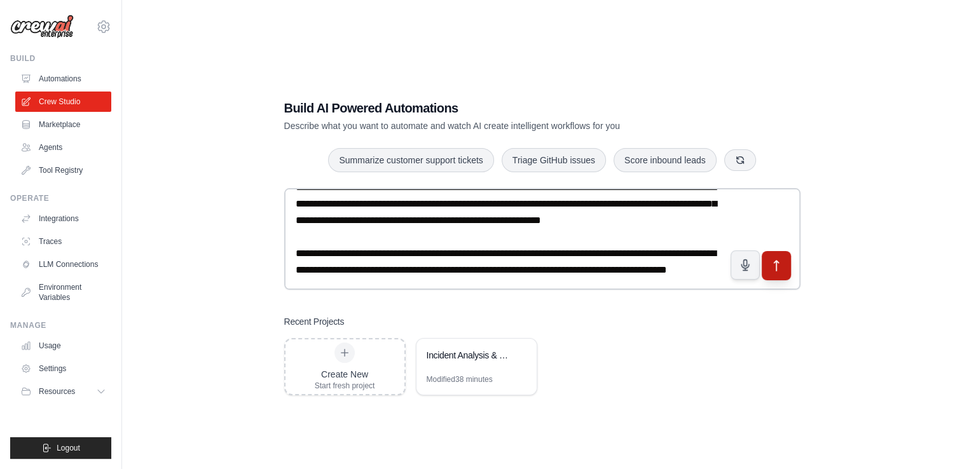
click at [778, 267] on icon "submit" at bounding box center [776, 266] width 13 height 13
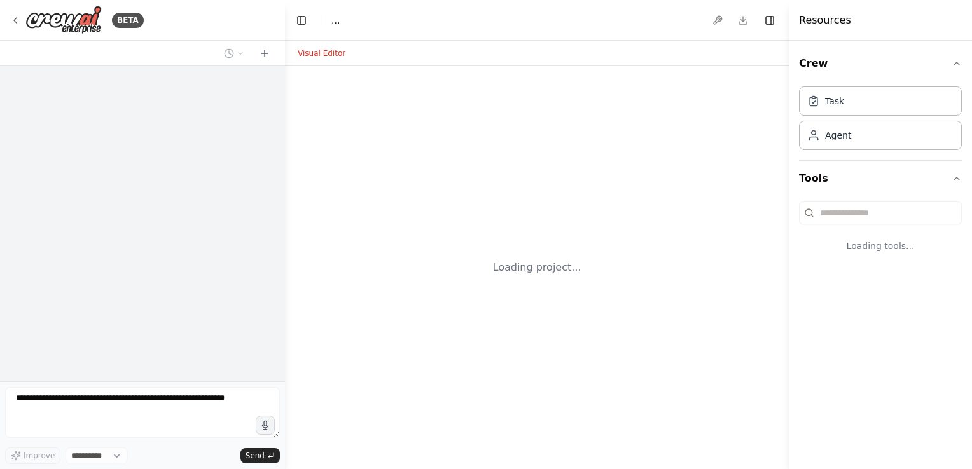
select select "****"
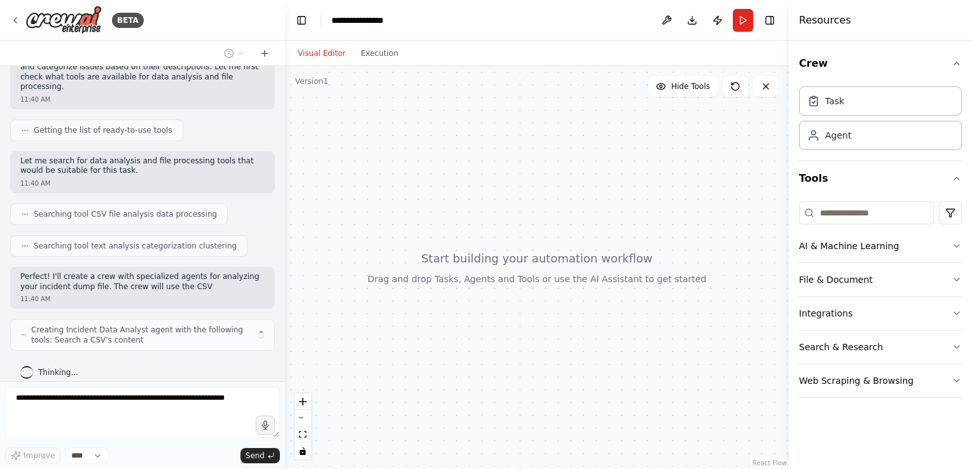
scroll to position [186, 0]
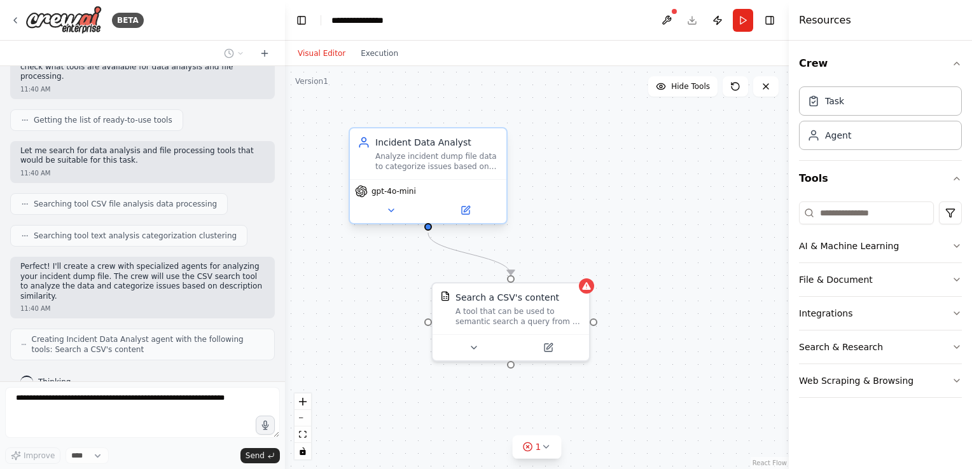
click at [464, 187] on div "gpt-4o-mini" at bounding box center [428, 191] width 146 height 13
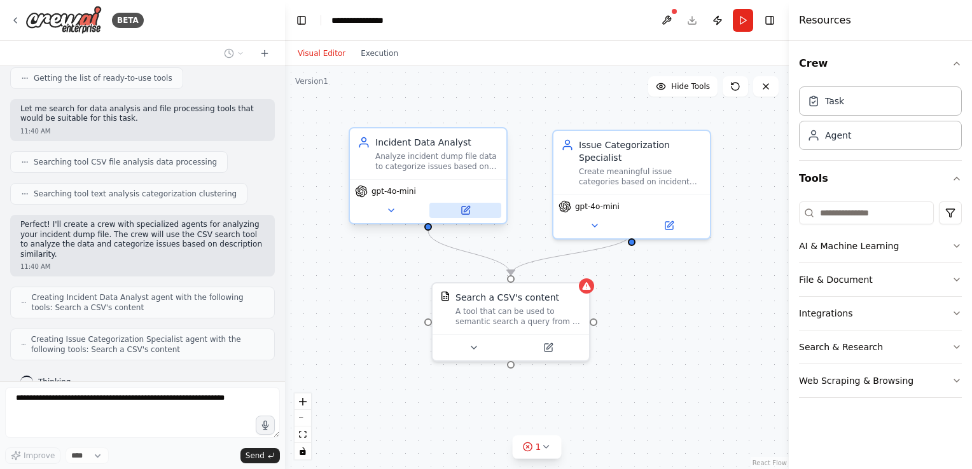
click at [464, 215] on icon at bounding box center [466, 210] width 10 height 10
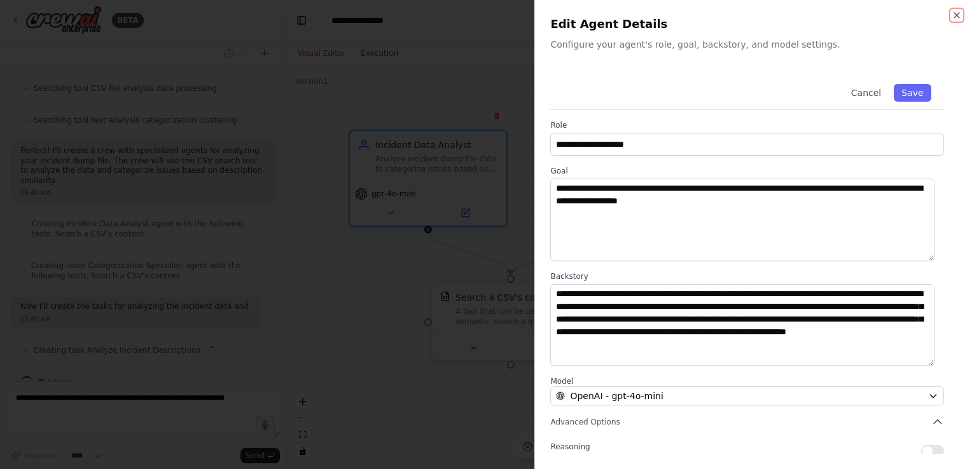
scroll to position [312, 0]
click at [954, 11] on icon "button" at bounding box center [957, 15] width 10 height 10
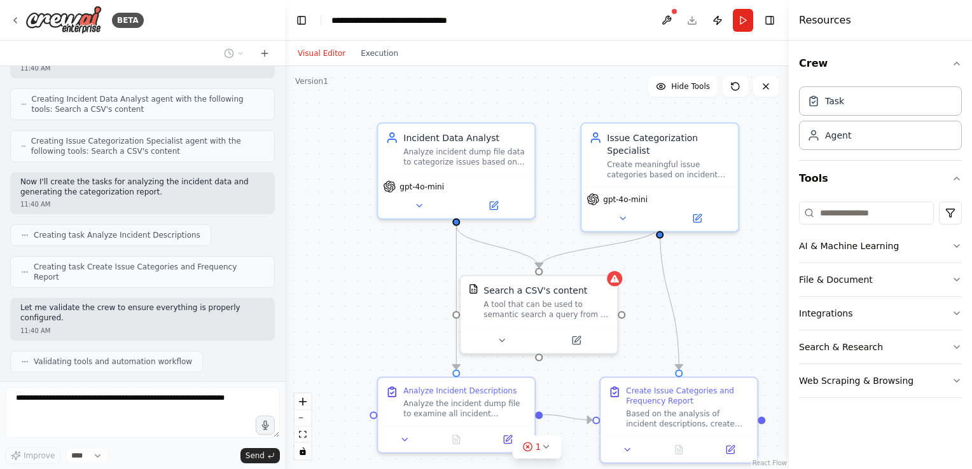
scroll to position [491, 0]
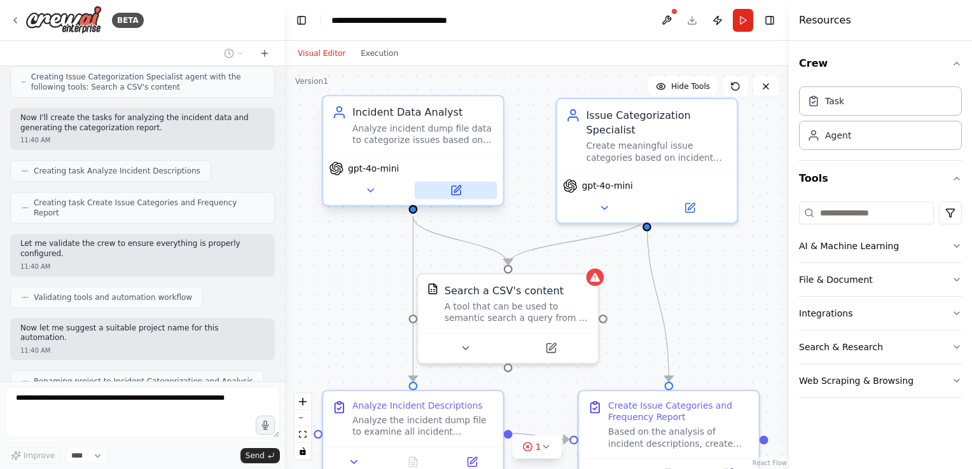
click at [452, 188] on icon at bounding box center [456, 190] width 9 height 9
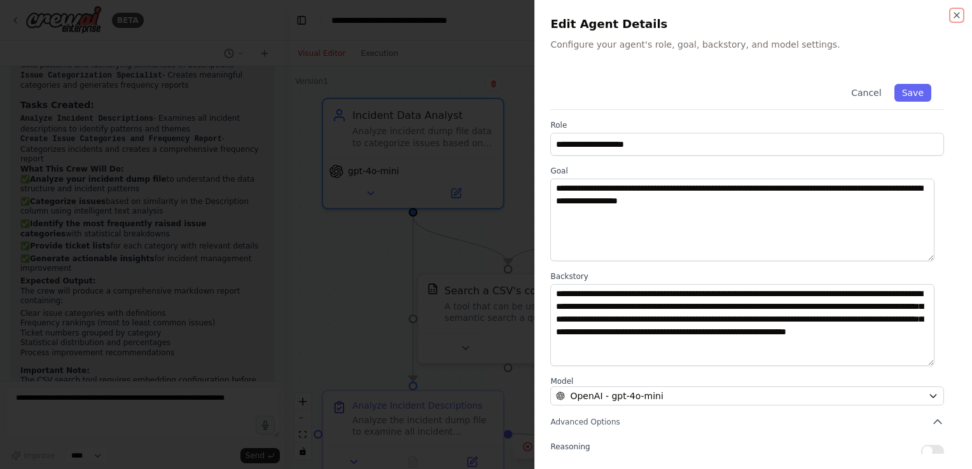
scroll to position [913, 0]
click at [961, 13] on icon "button" at bounding box center [957, 15] width 10 height 10
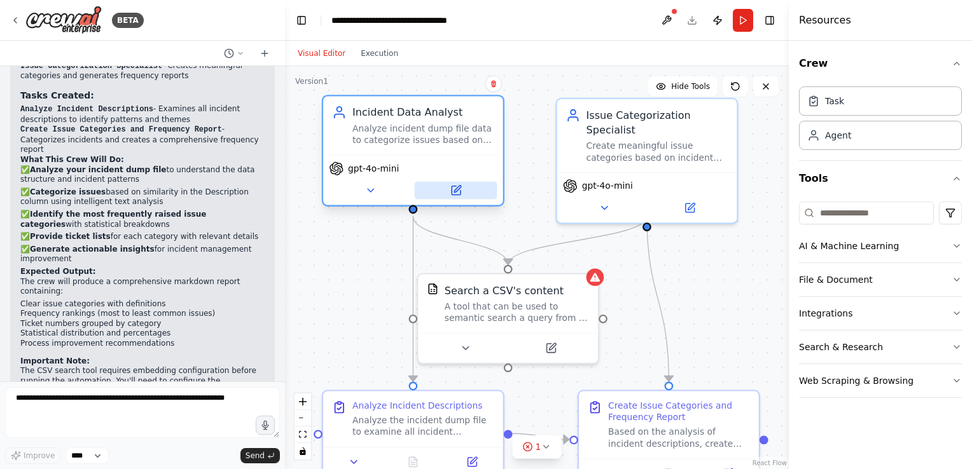
click at [454, 192] on icon at bounding box center [456, 190] width 9 height 9
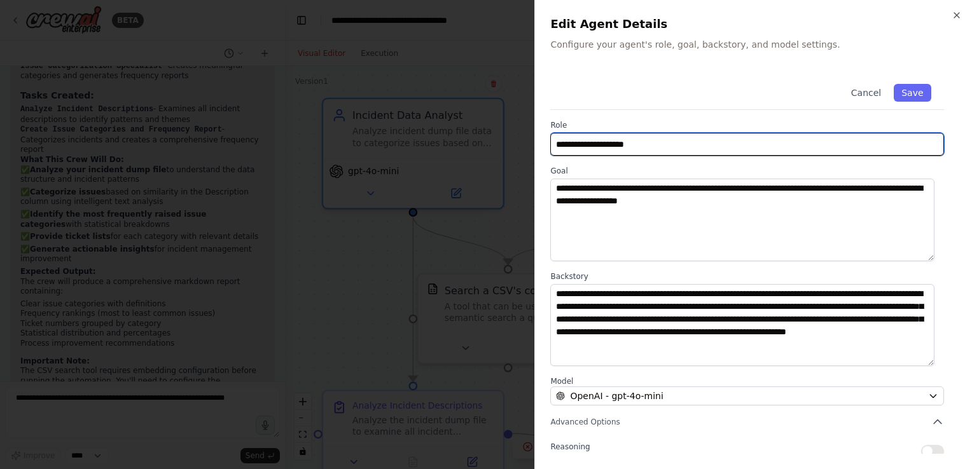
drag, startPoint x: 687, startPoint y: 149, endPoint x: 509, endPoint y: 143, distance: 178.2
click at [509, 143] on body "BETA I have an incident dump file with the following columns, Number Caller Rep…" at bounding box center [486, 234] width 972 height 469
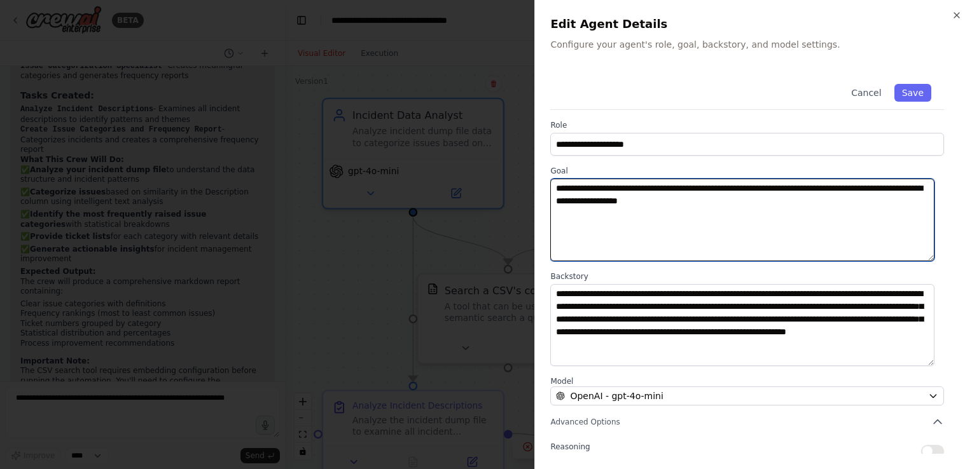
drag, startPoint x: 732, startPoint y: 209, endPoint x: 447, endPoint y: 175, distance: 286.4
click at [447, 175] on body "BETA I have an incident dump file with the following columns, Number Caller Rep…" at bounding box center [486, 234] width 972 height 469
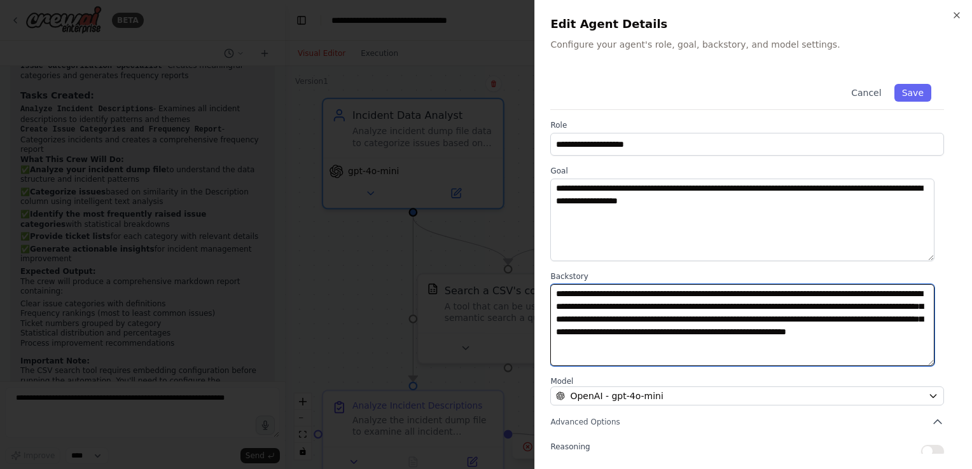
drag, startPoint x: 797, startPoint y: 355, endPoint x: 494, endPoint y: 286, distance: 310.6
click at [494, 286] on body "BETA I have an incident dump file with the following columns, Number Caller Rep…" at bounding box center [486, 234] width 972 height 469
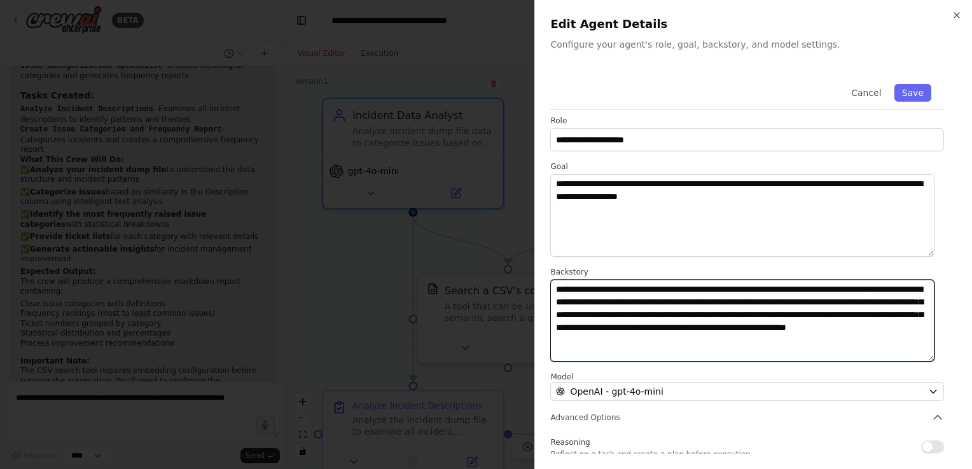
scroll to position [0, 0]
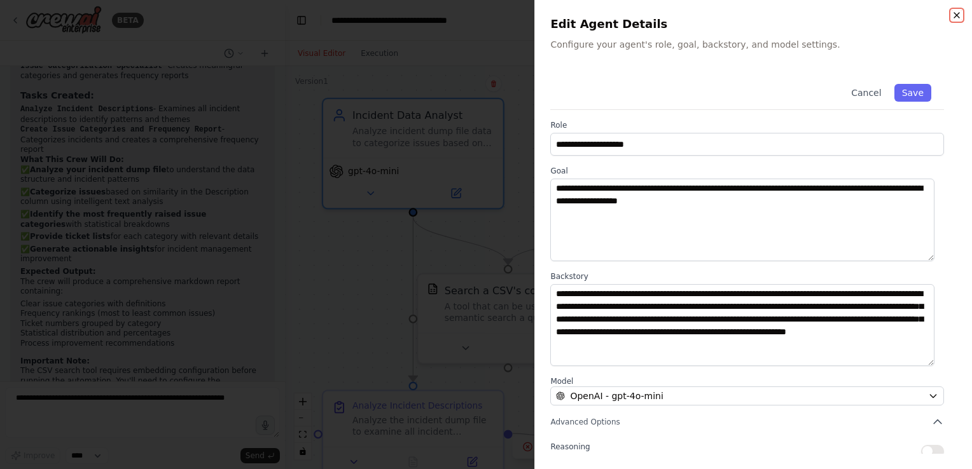
click at [957, 17] on icon "button" at bounding box center [956, 15] width 5 height 5
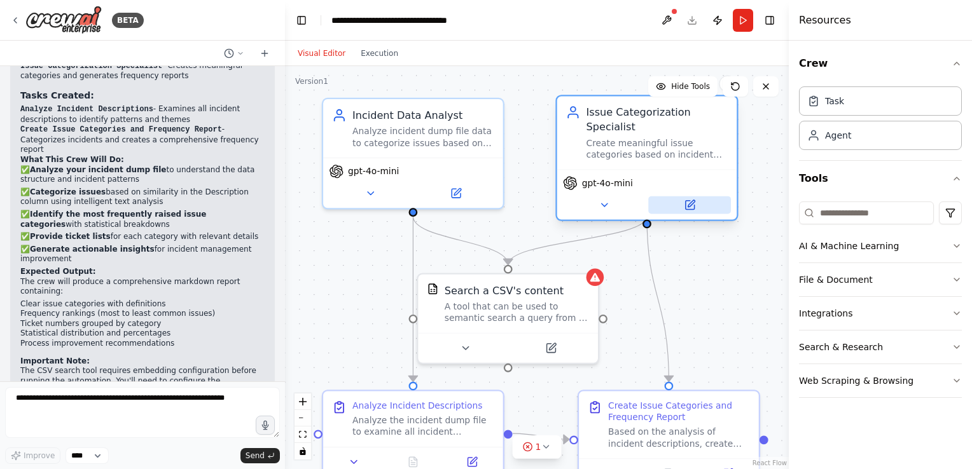
click at [691, 198] on button at bounding box center [689, 206] width 83 height 18
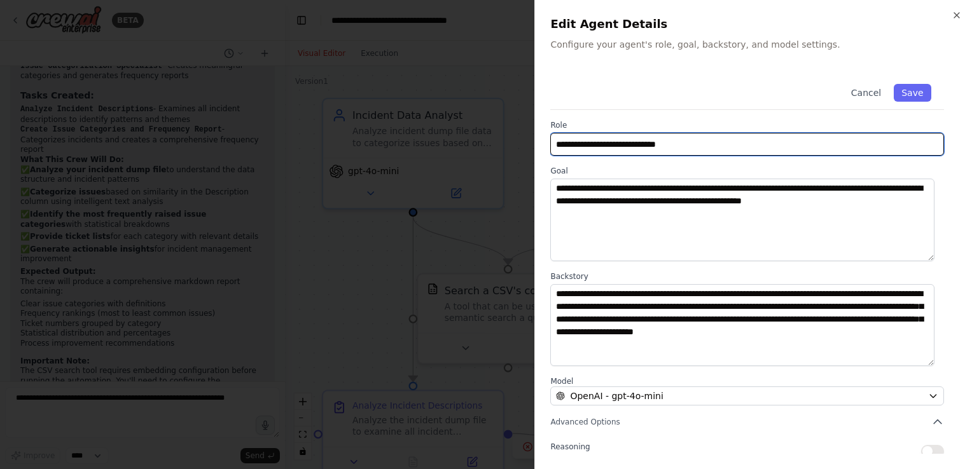
drag, startPoint x: 688, startPoint y: 149, endPoint x: 466, endPoint y: 131, distance: 222.8
click at [466, 131] on body "BETA I have an incident dump file with the following columns, Number Caller Rep…" at bounding box center [486, 234] width 972 height 469
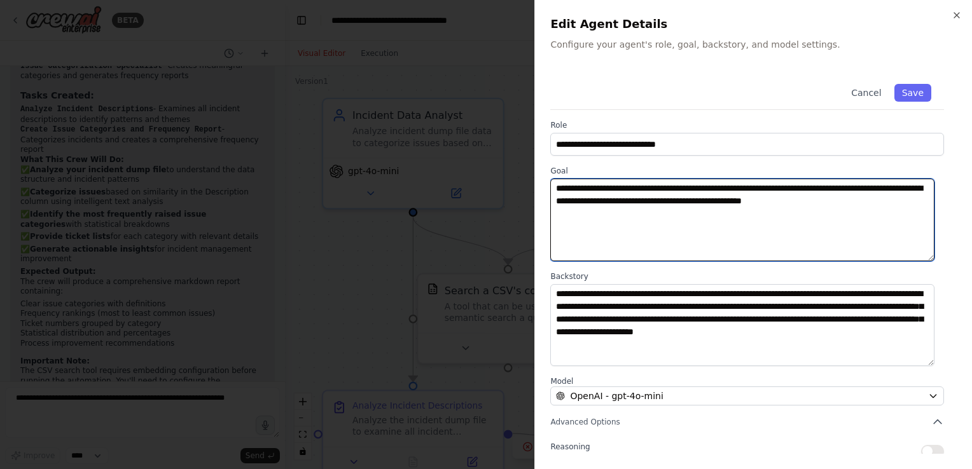
click at [609, 216] on textarea "**********" at bounding box center [742, 220] width 384 height 83
drag, startPoint x: 617, startPoint y: 216, endPoint x: 484, endPoint y: 178, distance: 138.1
click at [484, 178] on body "BETA I have an incident dump file with the following columns, Number Caller Rep…" at bounding box center [486, 234] width 972 height 469
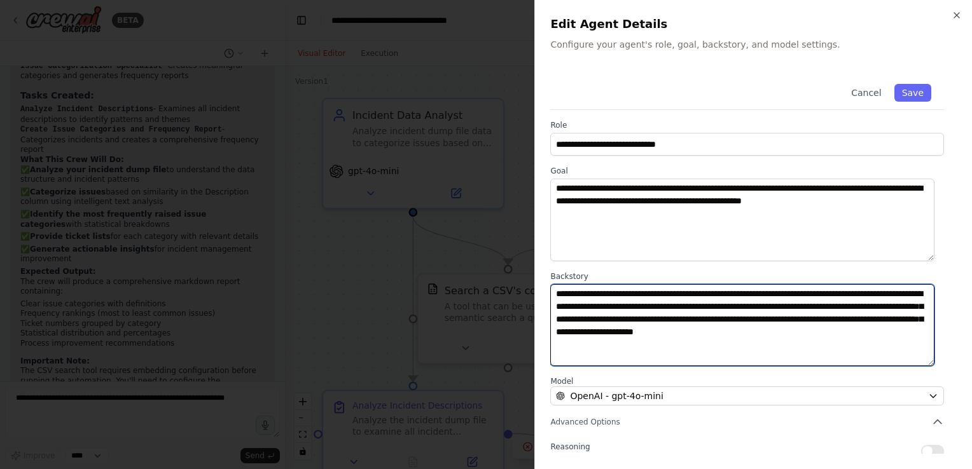
drag, startPoint x: 665, startPoint y: 350, endPoint x: 488, endPoint y: 281, distance: 189.7
click at [488, 281] on body "BETA I have an incident dump file with the following columns, Number Caller Rep…" at bounding box center [486, 234] width 972 height 469
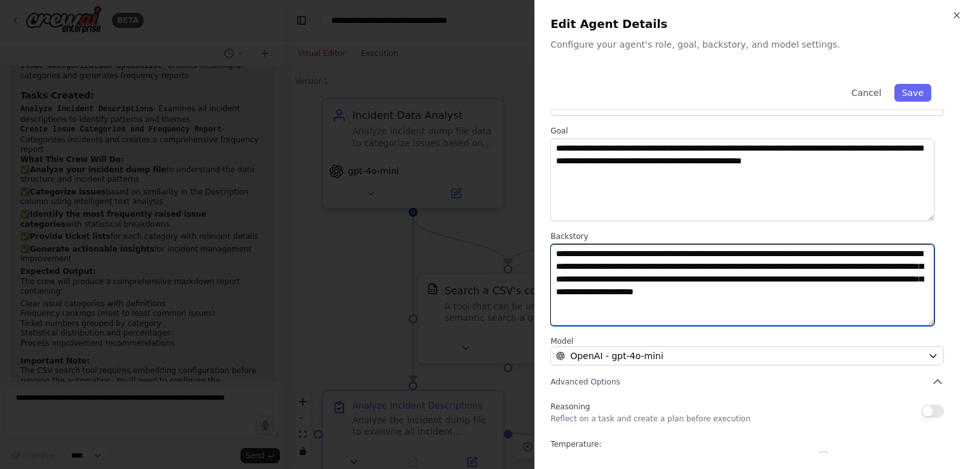
scroll to position [105, 0]
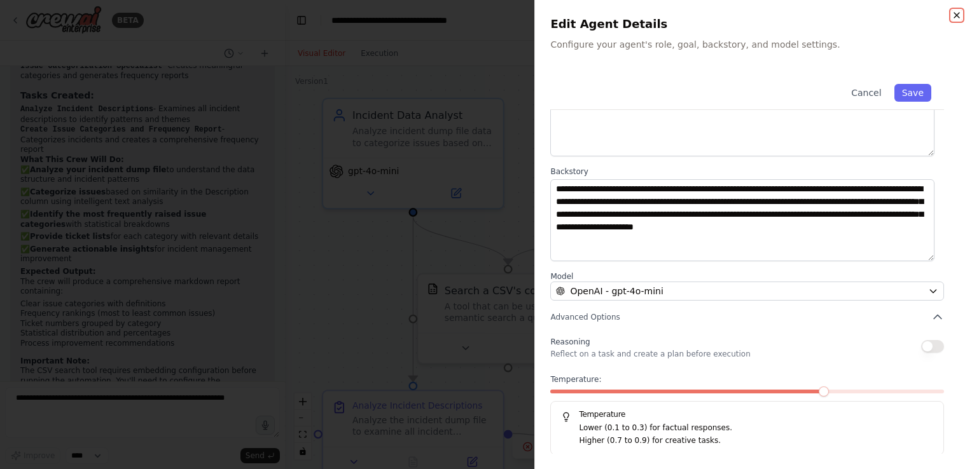
click at [958, 10] on icon "button" at bounding box center [957, 15] width 10 height 10
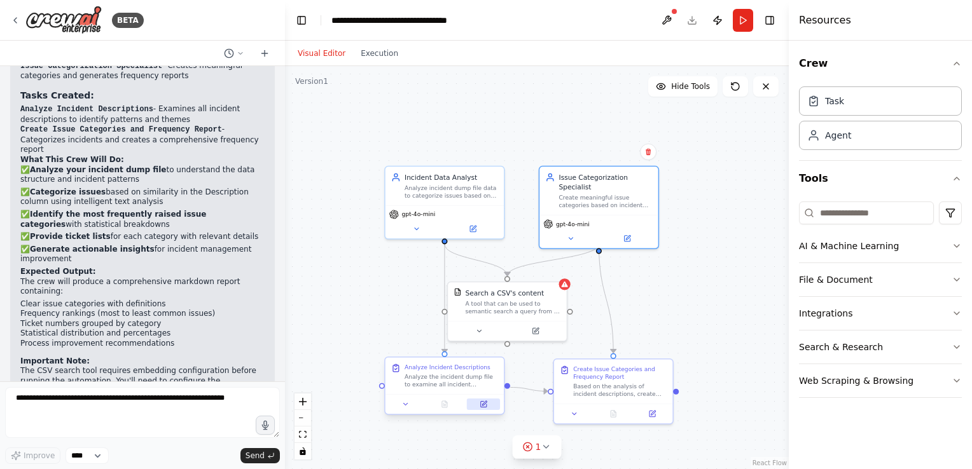
click at [480, 408] on icon at bounding box center [484, 405] width 8 height 8
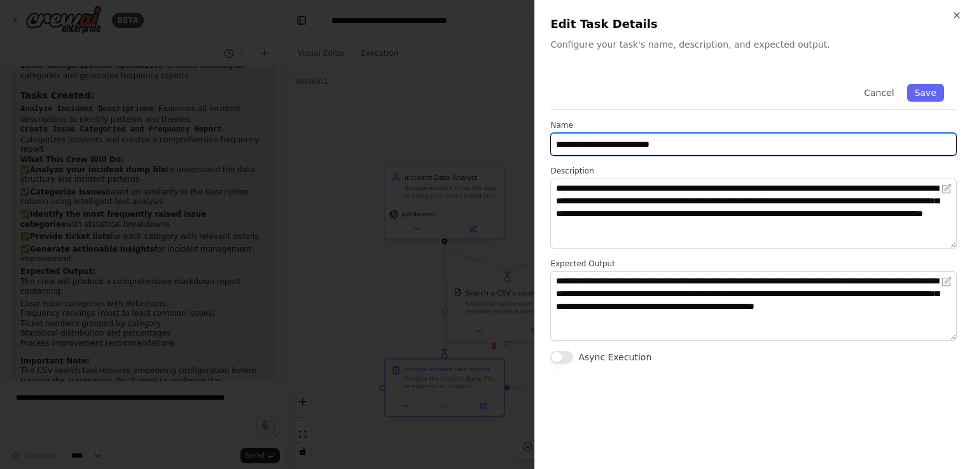
drag, startPoint x: 686, startPoint y: 145, endPoint x: 379, endPoint y: 99, distance: 310.7
click at [379, 99] on body "BETA I have an incident dump file with the following columns, Number Caller Rep…" at bounding box center [486, 234] width 972 height 469
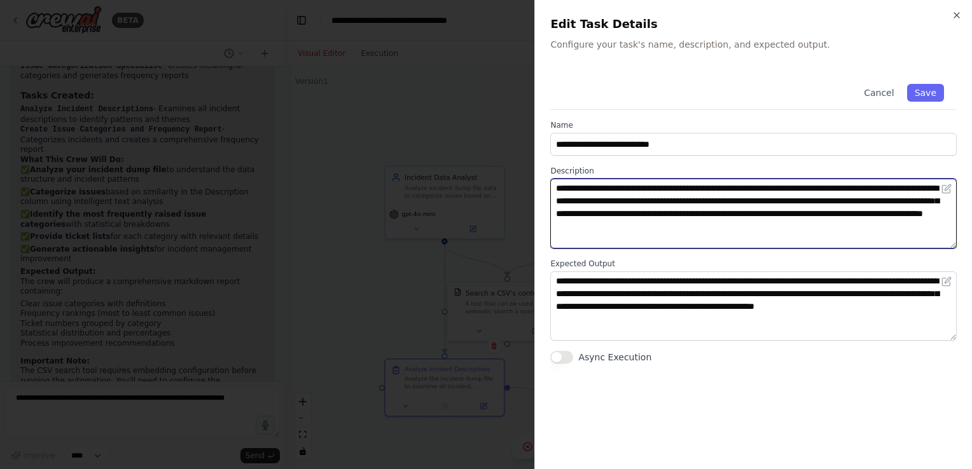
drag, startPoint x: 822, startPoint y: 232, endPoint x: 370, endPoint y: 125, distance: 464.8
click at [370, 125] on body "BETA I have an incident dump file with the following columns, Number Caller Rep…" at bounding box center [486, 234] width 972 height 469
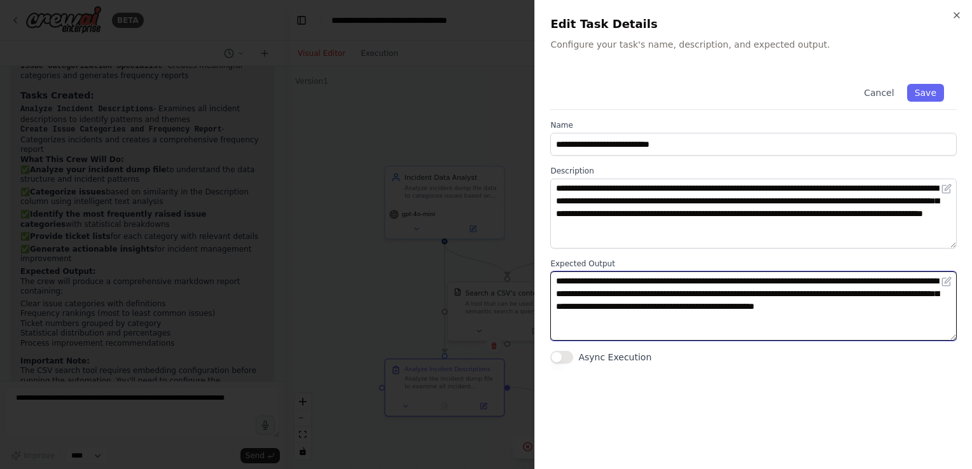
drag, startPoint x: 611, startPoint y: 321, endPoint x: 471, endPoint y: 234, distance: 165.1
click at [471, 234] on body "BETA I have an incident dump file with the following columns, Number Caller Rep…" at bounding box center [486, 234] width 972 height 469
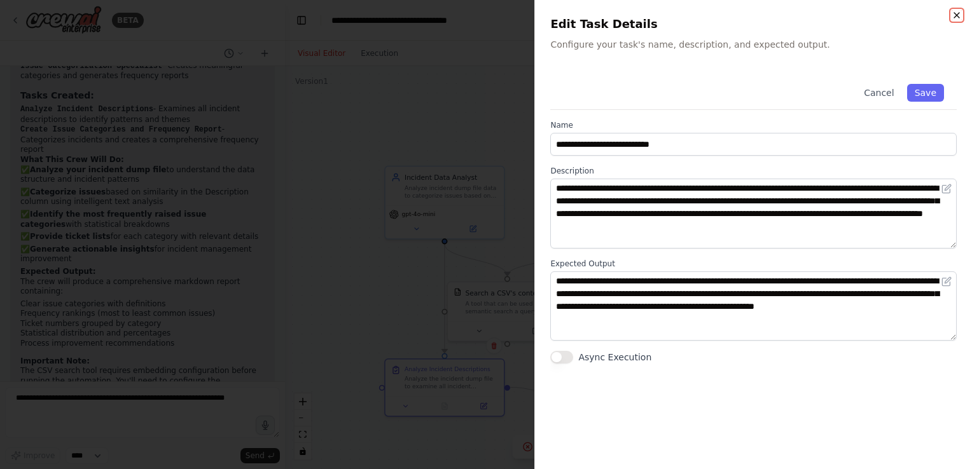
click at [954, 14] on icon "button" at bounding box center [957, 15] width 10 height 10
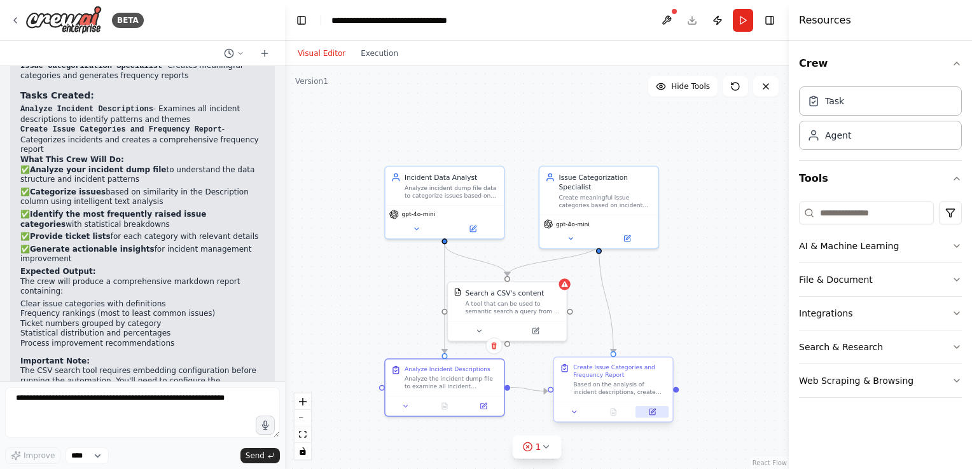
click at [656, 417] on button at bounding box center [652, 411] width 33 height 11
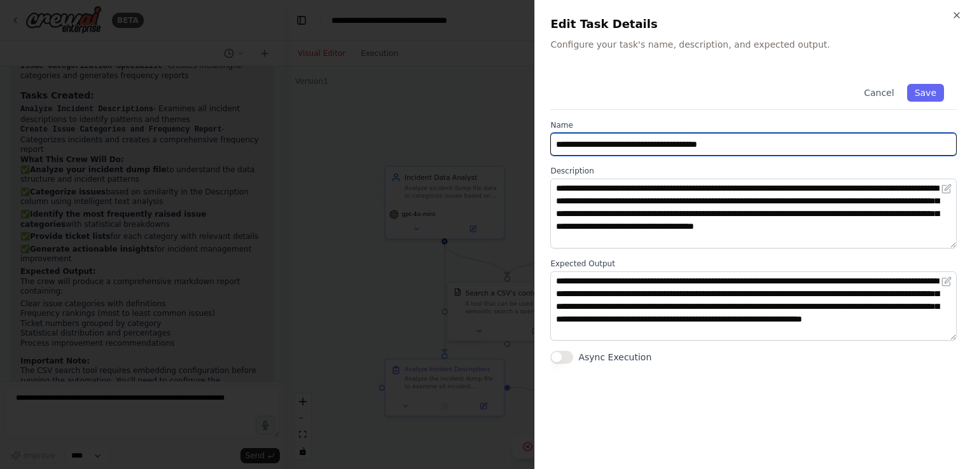
drag, startPoint x: 761, startPoint y: 144, endPoint x: 368, endPoint y: 92, distance: 396.6
click at [368, 92] on body "BETA I have an incident dump file with the following columns, Number Caller Rep…" at bounding box center [486, 234] width 972 height 469
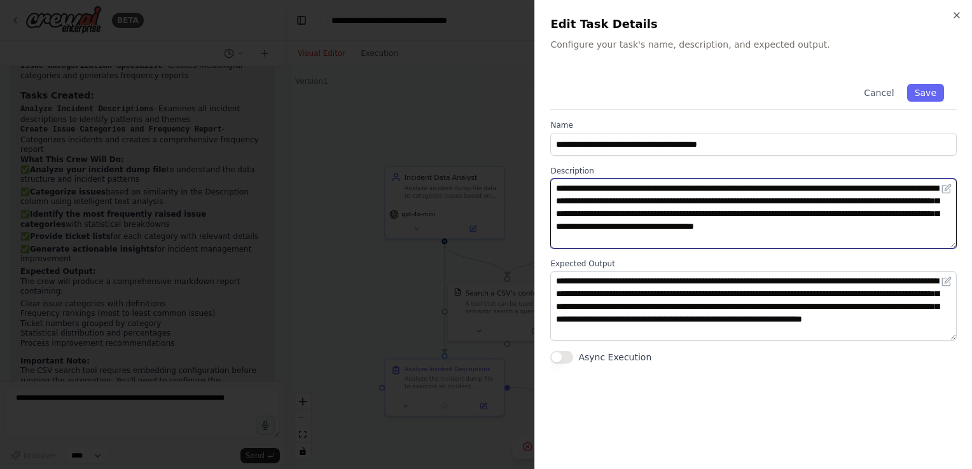
drag, startPoint x: 629, startPoint y: 239, endPoint x: 346, endPoint y: 139, distance: 300.2
click at [346, 139] on body "BETA I have an incident dump file with the following columns, Number Caller Rep…" at bounding box center [486, 234] width 972 height 469
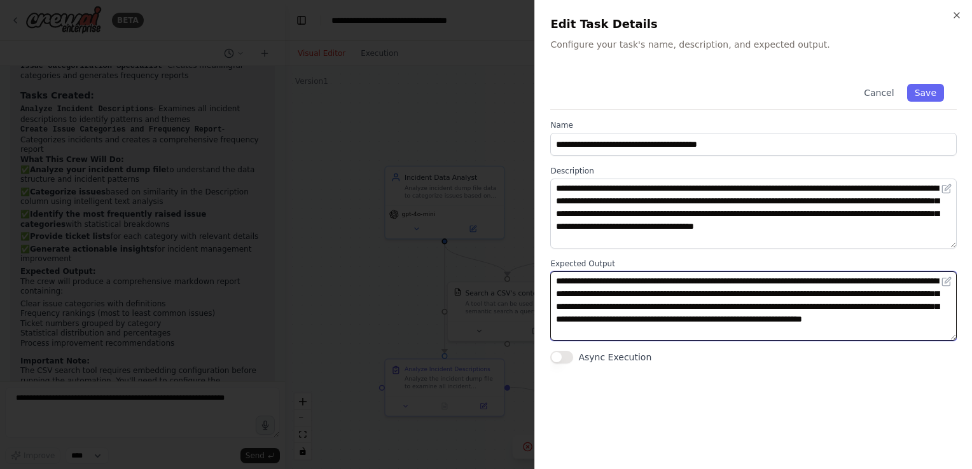
drag, startPoint x: 809, startPoint y: 335, endPoint x: 125, endPoint y: 117, distance: 718.2
click at [125, 117] on body "BETA I have an incident dump file with the following columns, Number Caller Rep…" at bounding box center [486, 234] width 972 height 469
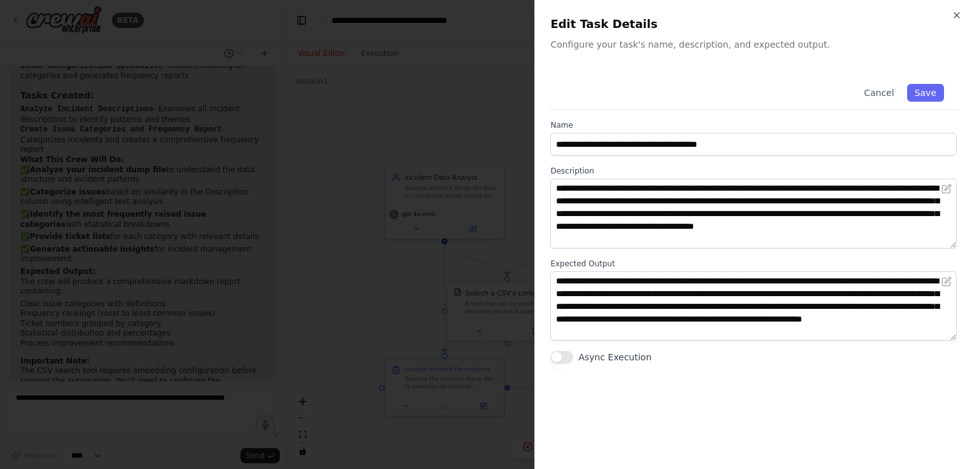
click at [958, 9] on div "**********" at bounding box center [753, 234] width 438 height 469
click at [957, 14] on icon "button" at bounding box center [957, 15] width 10 height 10
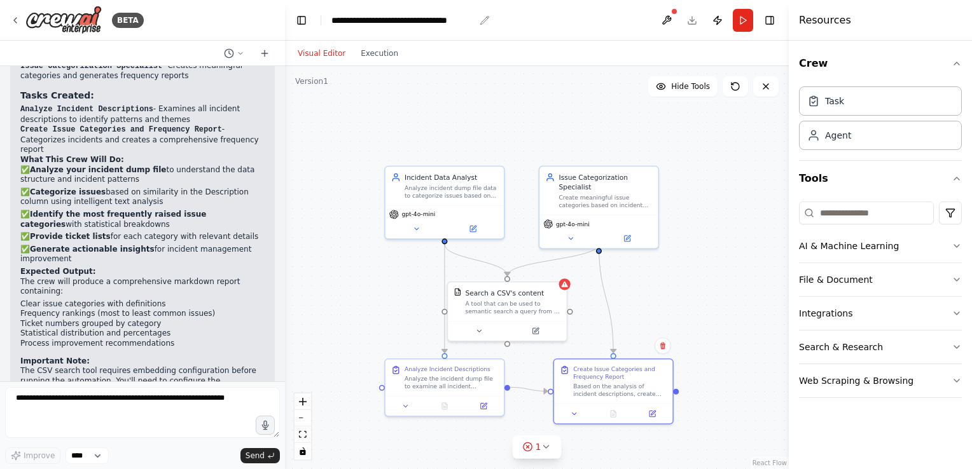
click at [483, 20] on icon "breadcrumb" at bounding box center [485, 20] width 8 height 8
click at [442, 14] on div "**********" at bounding box center [402, 20] width 143 height 13
drag, startPoint x: 481, startPoint y: 20, endPoint x: 320, endPoint y: 10, distance: 161.3
click at [320, 10] on header "**********" at bounding box center [537, 20] width 504 height 41
